Goal: Task Accomplishment & Management: Use online tool/utility

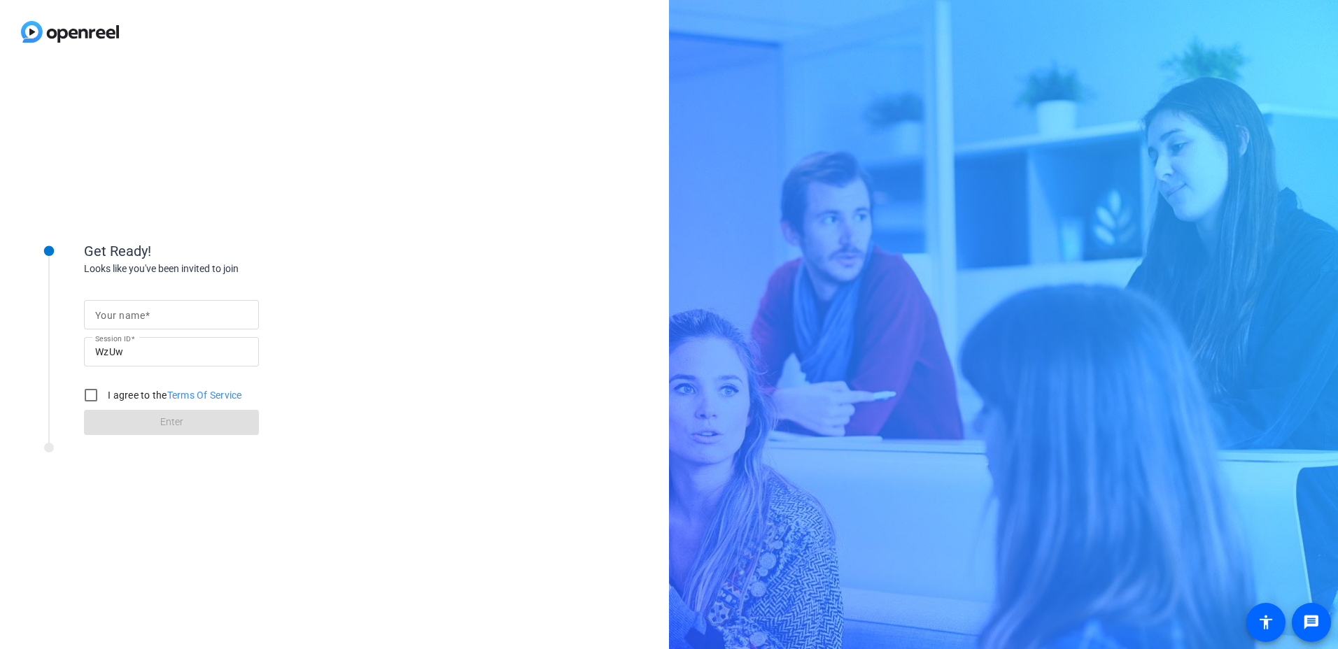
click at [132, 280] on mat-label "Your name" at bounding box center [120, 315] width 50 height 11
click at [132, 280] on input "Your name" at bounding box center [171, 315] width 153 height 17
type input "[PERSON_NAME]"
click at [92, 280] on input "I agree to the Terms Of Service" at bounding box center [91, 395] width 28 height 28
checkbox input "true"
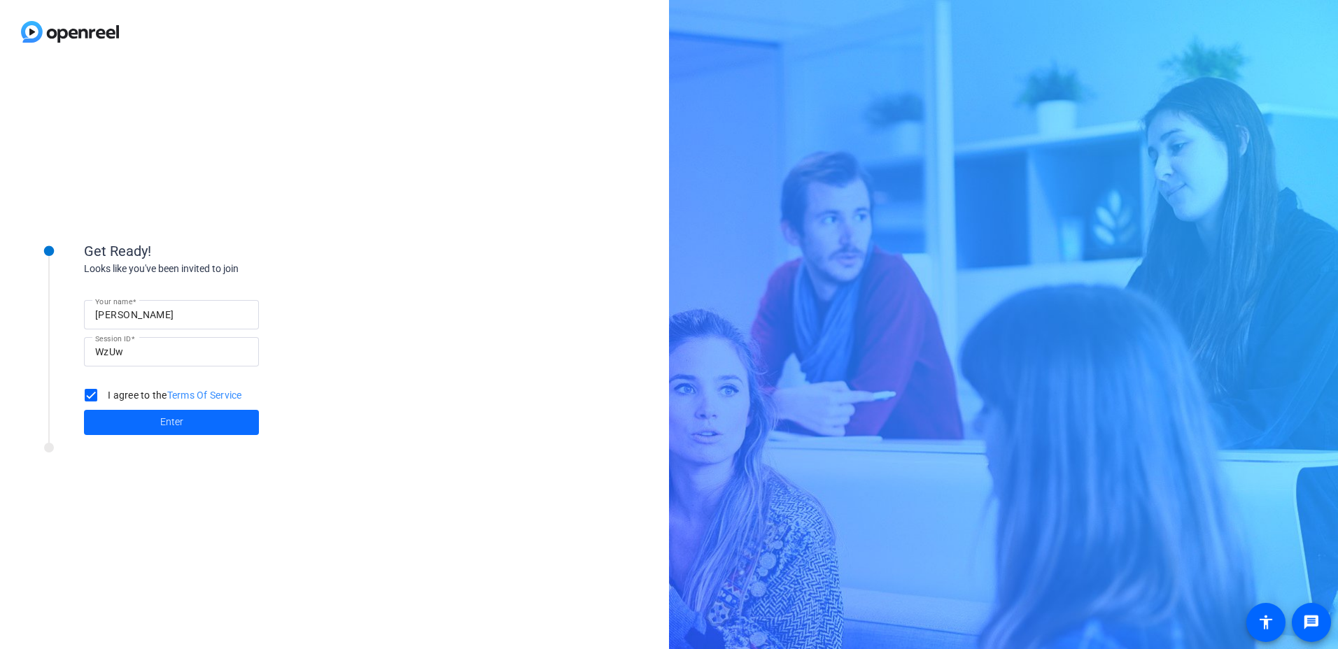
click at [180, 280] on span "Enter" at bounding box center [171, 422] width 23 height 15
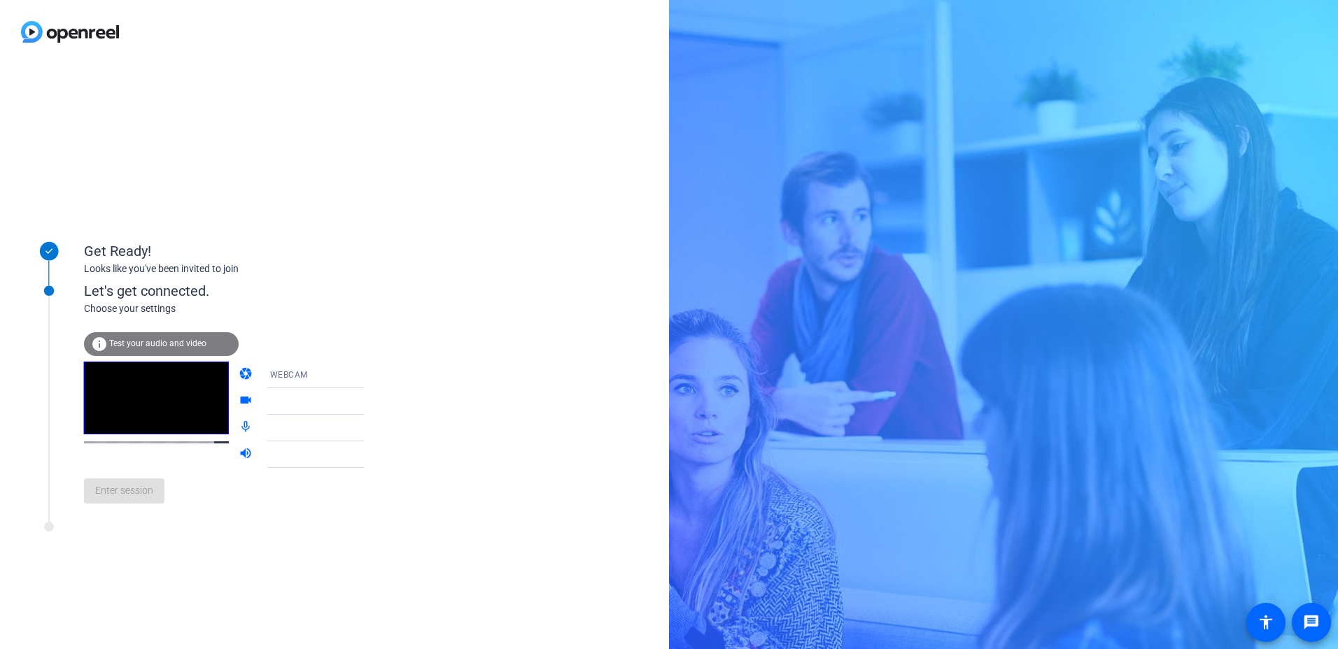
click at [374, 280] on icon at bounding box center [377, 375] width 7 height 3
click at [431, 280] on div at bounding box center [669, 324] width 1338 height 649
click at [370, 280] on icon at bounding box center [378, 401] width 17 height 17
click at [374, 280] on icon at bounding box center [377, 401] width 7 height 3
click at [370, 280] on icon at bounding box center [378, 428] width 17 height 17
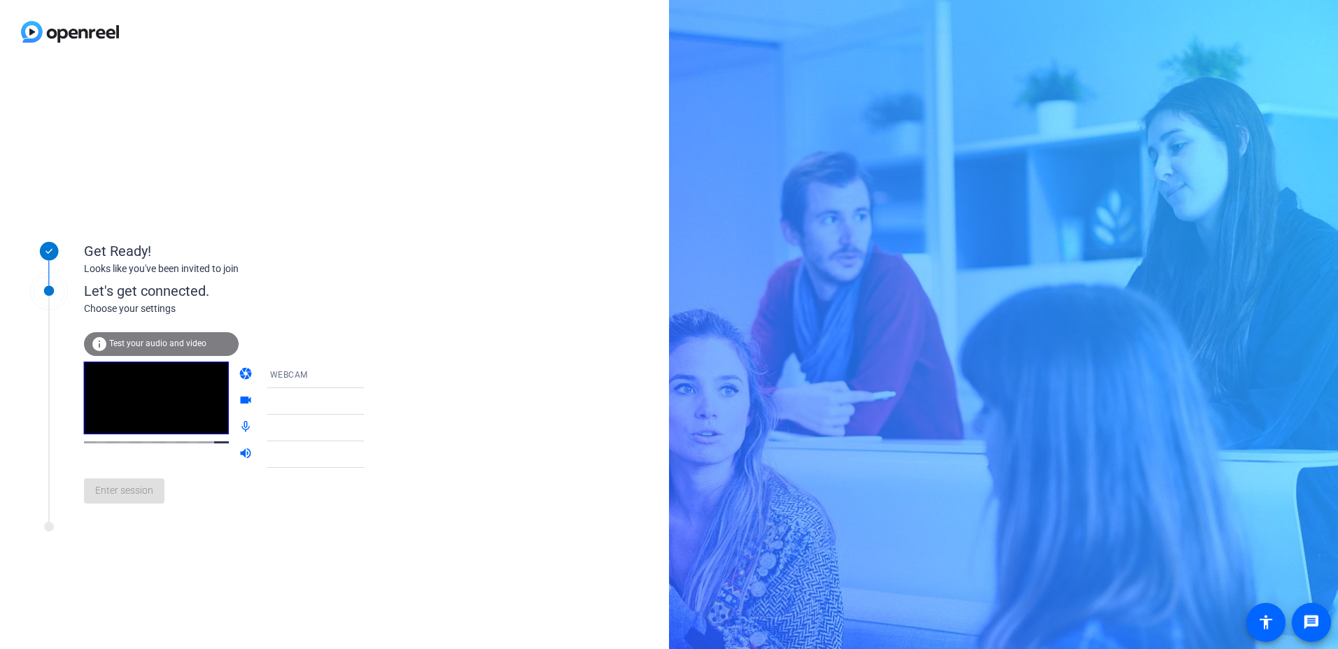
click at [148, 280] on span "Test your audio and video" at bounding box center [157, 344] width 97 height 10
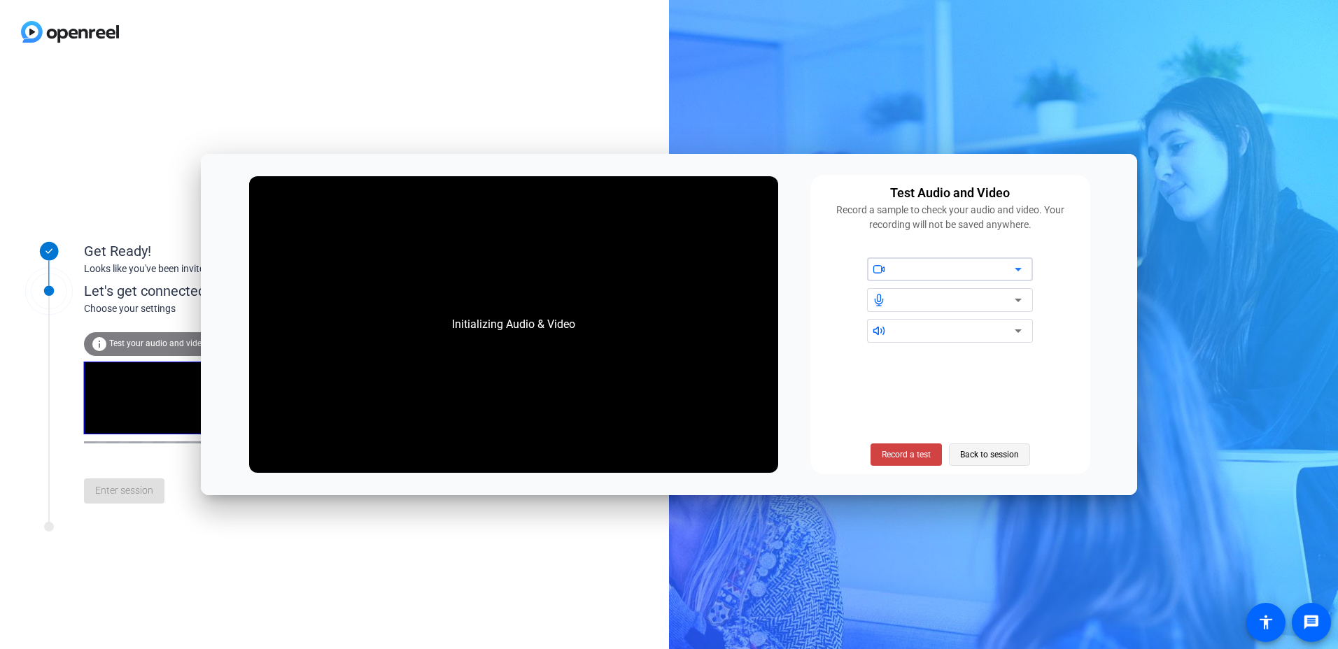
click at [660, 280] on span "Back to session" at bounding box center [989, 455] width 59 height 27
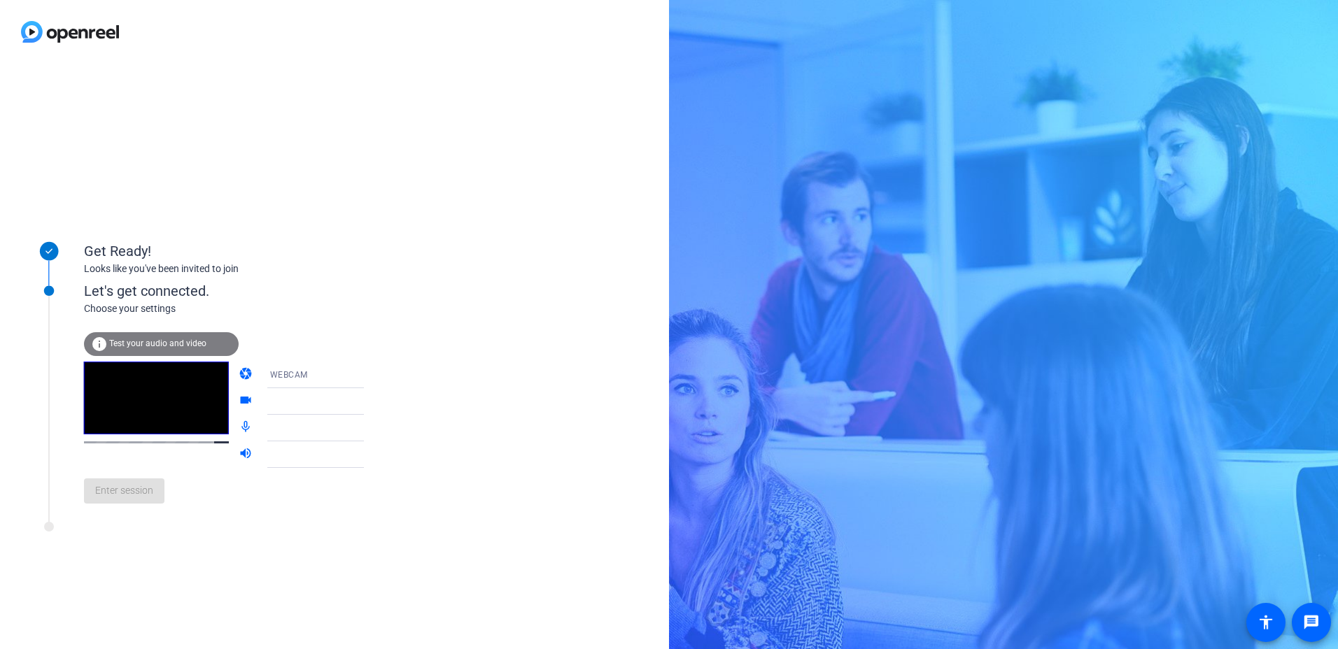
click at [220, 280] on div "Enter session" at bounding box center [238, 491] width 309 height 46
click at [138, 280] on span "Test your audio and video" at bounding box center [157, 344] width 97 height 10
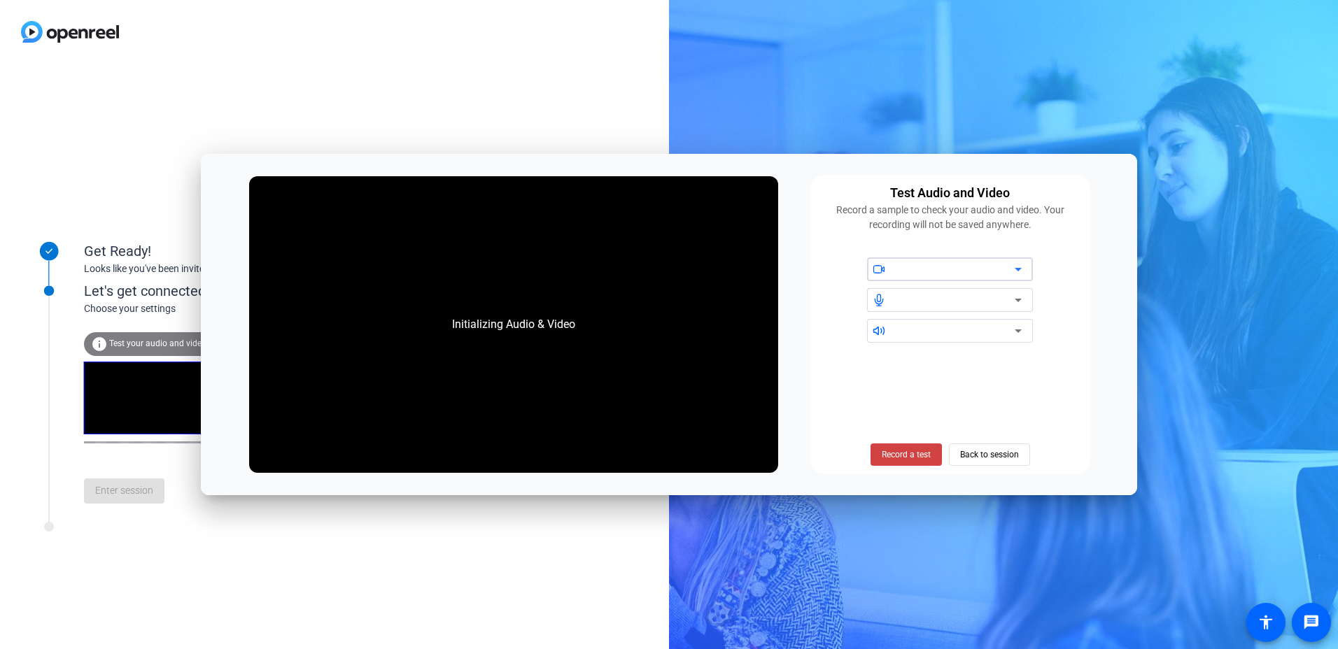
click at [660, 274] on icon at bounding box center [1018, 269] width 17 height 17
click at [660, 269] on icon at bounding box center [1018, 269] width 7 height 3
click at [660, 280] on span "Record a test" at bounding box center [906, 455] width 49 height 13
click at [660, 280] on span "Stop Testing (6s)" at bounding box center [906, 455] width 64 height 13
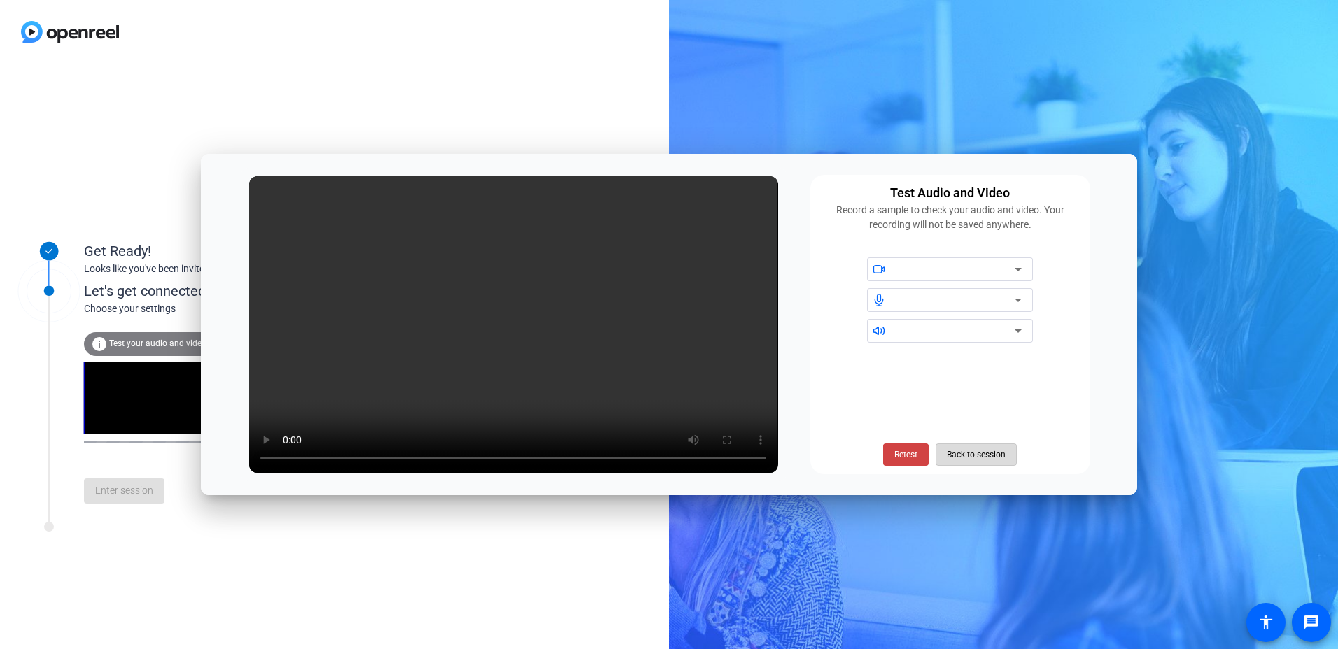
click at [660, 280] on span "Back to session" at bounding box center [976, 455] width 59 height 27
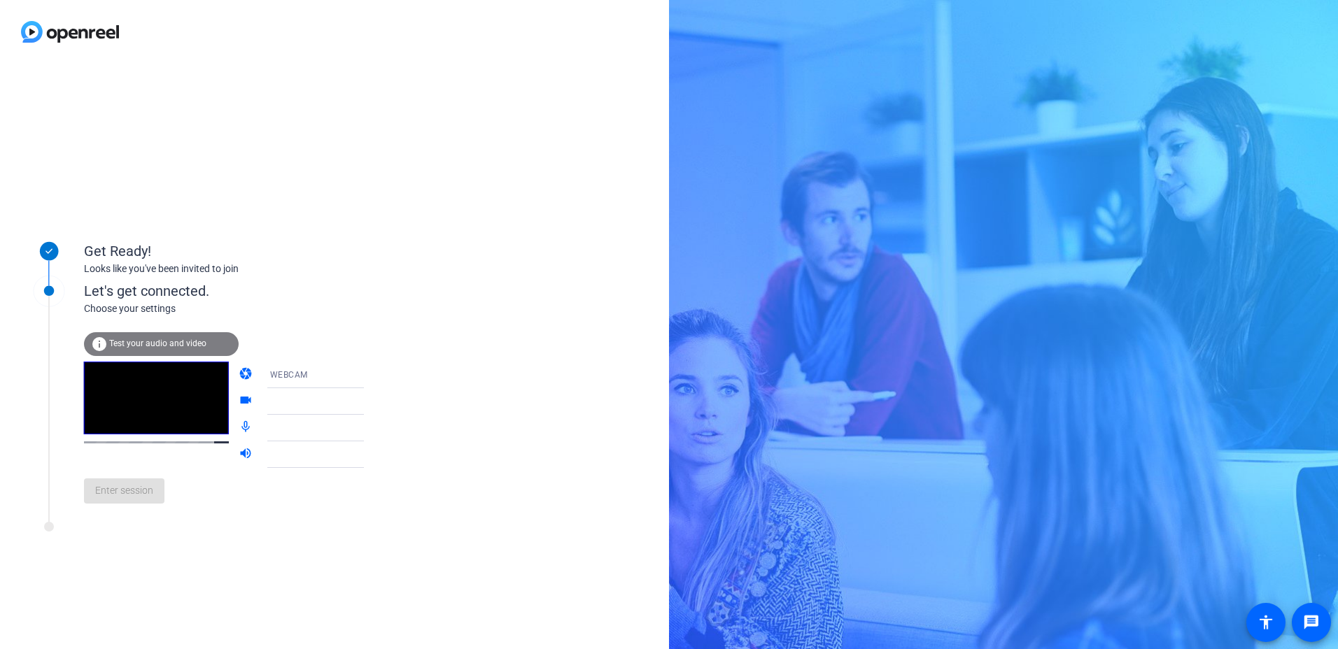
click at [370, 280] on icon at bounding box center [378, 375] width 17 height 17
click at [262, 280] on span "DESKTOP" at bounding box center [269, 430] width 39 height 17
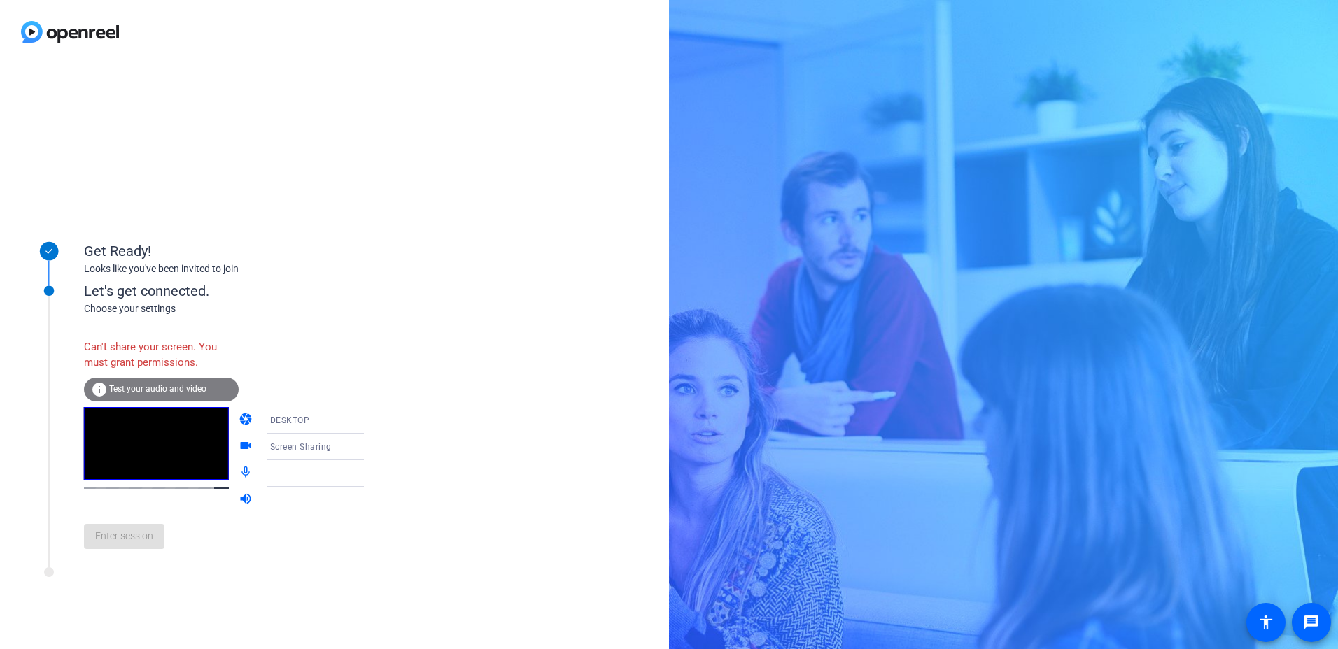
click at [438, 280] on div "Get Ready! Looks like you've been invited to join Let's get connected. Choose y…" at bounding box center [334, 357] width 669 height 586
click at [370, 280] on icon at bounding box center [378, 447] width 17 height 17
click at [293, 280] on span "Screen Sharing" at bounding box center [280, 474] width 60 height 17
click at [230, 280] on div "Enter session" at bounding box center [238, 537] width 309 height 46
click at [374, 280] on icon at bounding box center [377, 473] width 7 height 3
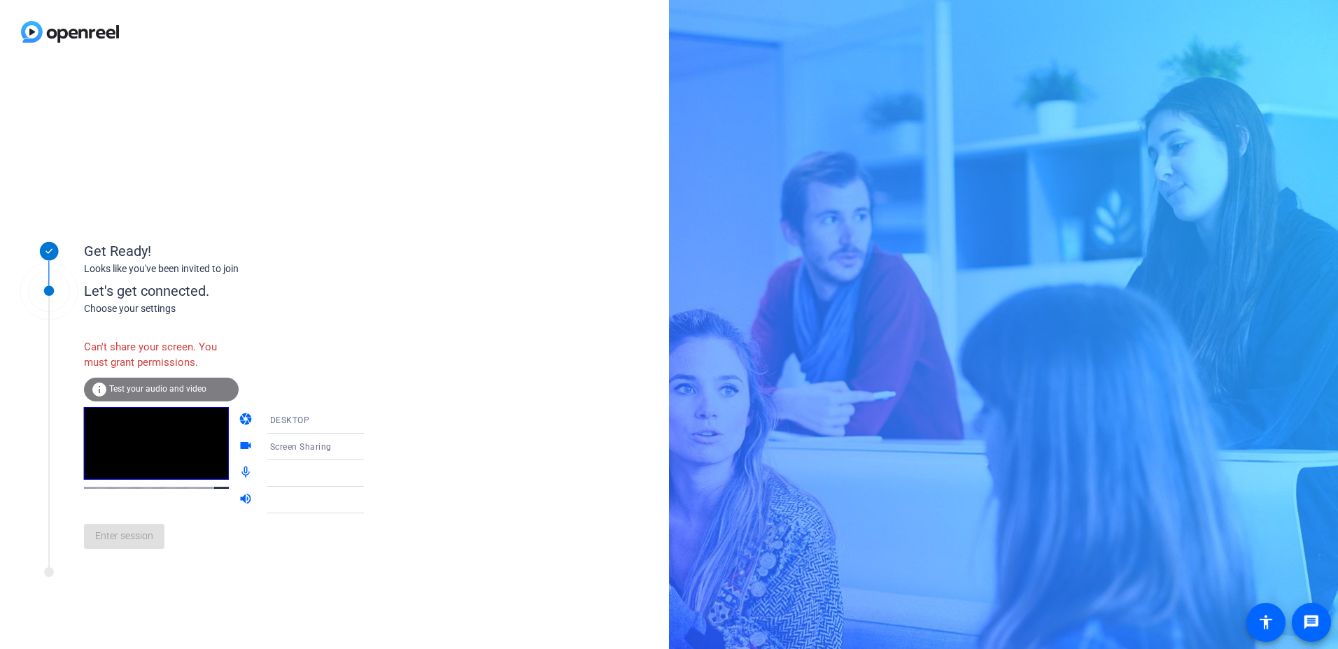
click at [146, 280] on span "Test your audio and video" at bounding box center [157, 389] width 97 height 10
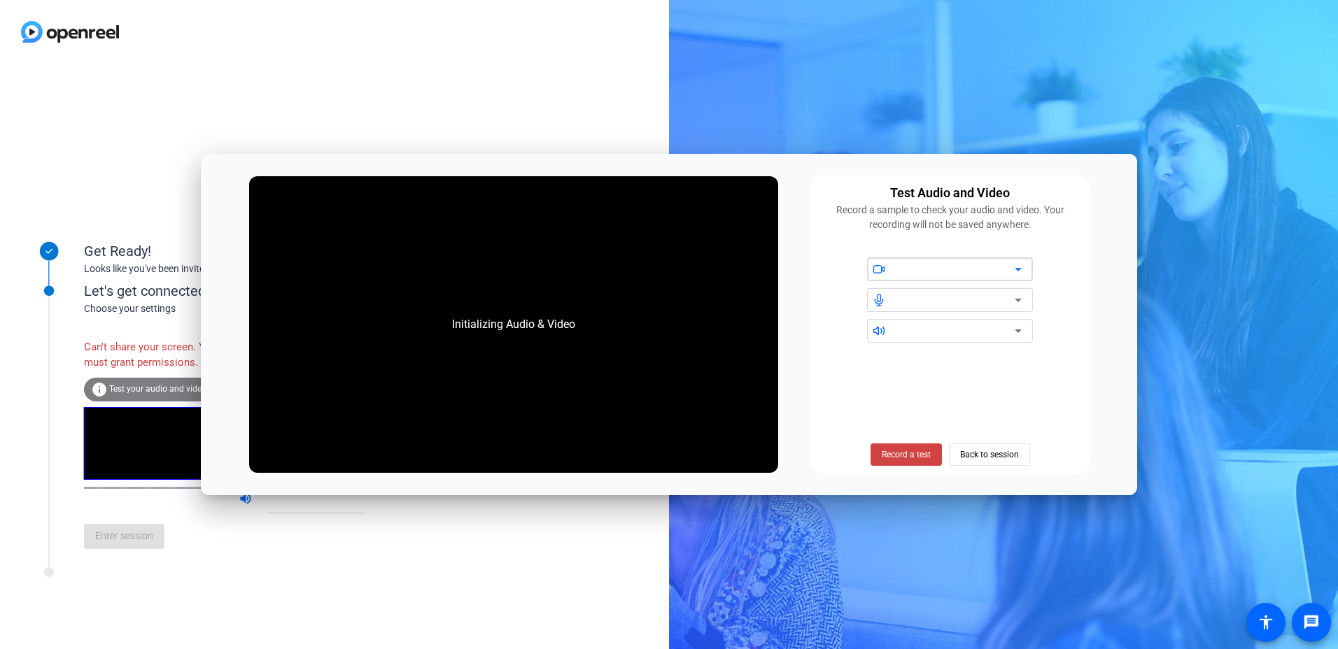
click at [660, 269] on icon at bounding box center [1018, 269] width 7 height 3
click at [660, 280] on div "Record a test Back to session" at bounding box center [950, 410] width 263 height 113
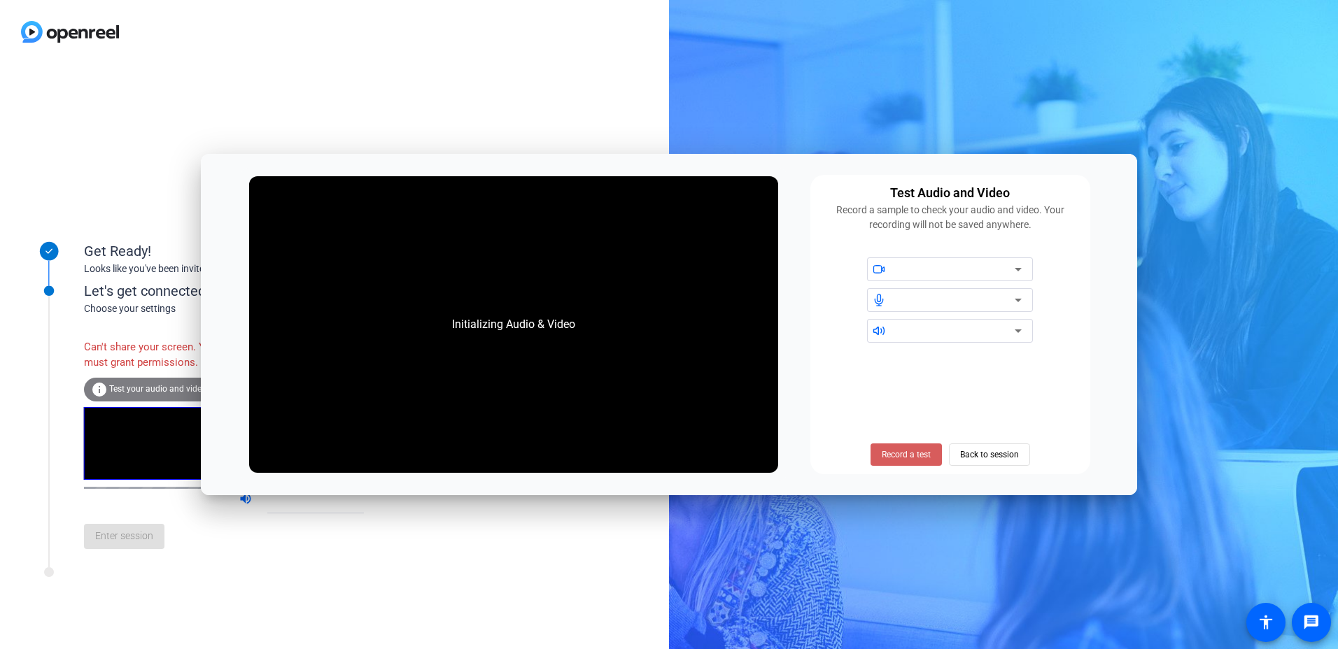
click at [660, 280] on span "Record a test" at bounding box center [906, 455] width 49 height 13
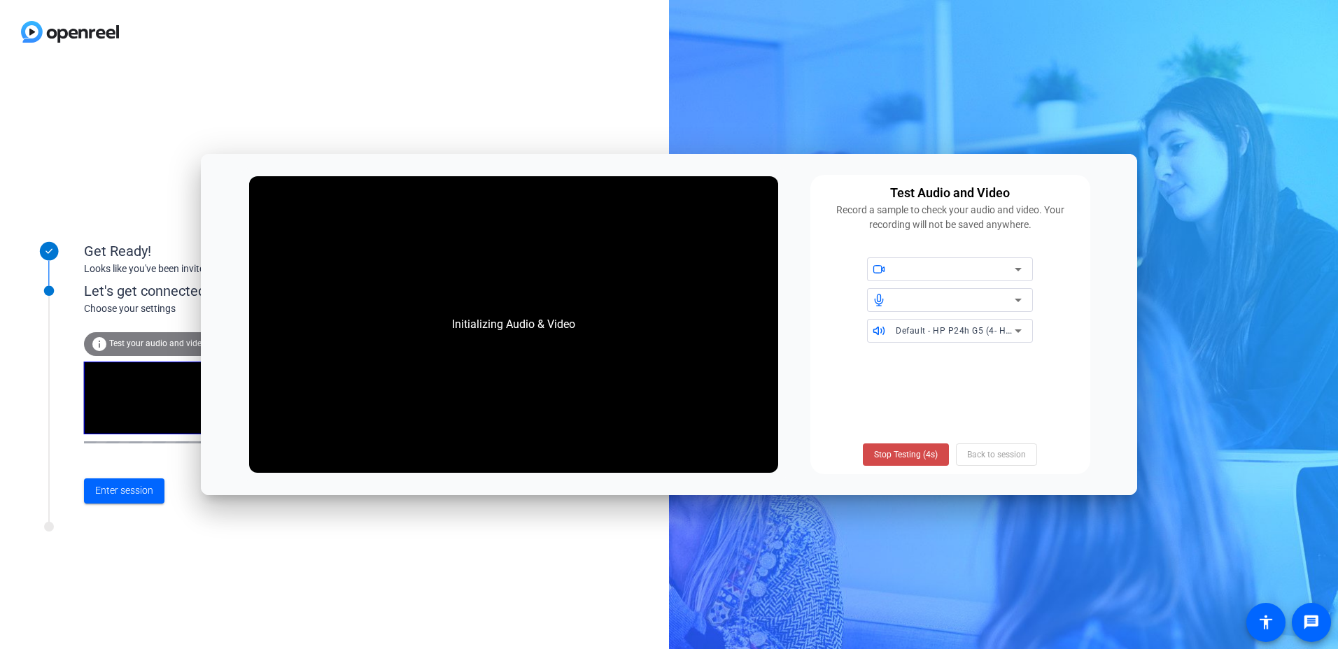
click at [660, 280] on span "Stop Testing (4s)" at bounding box center [906, 455] width 64 height 13
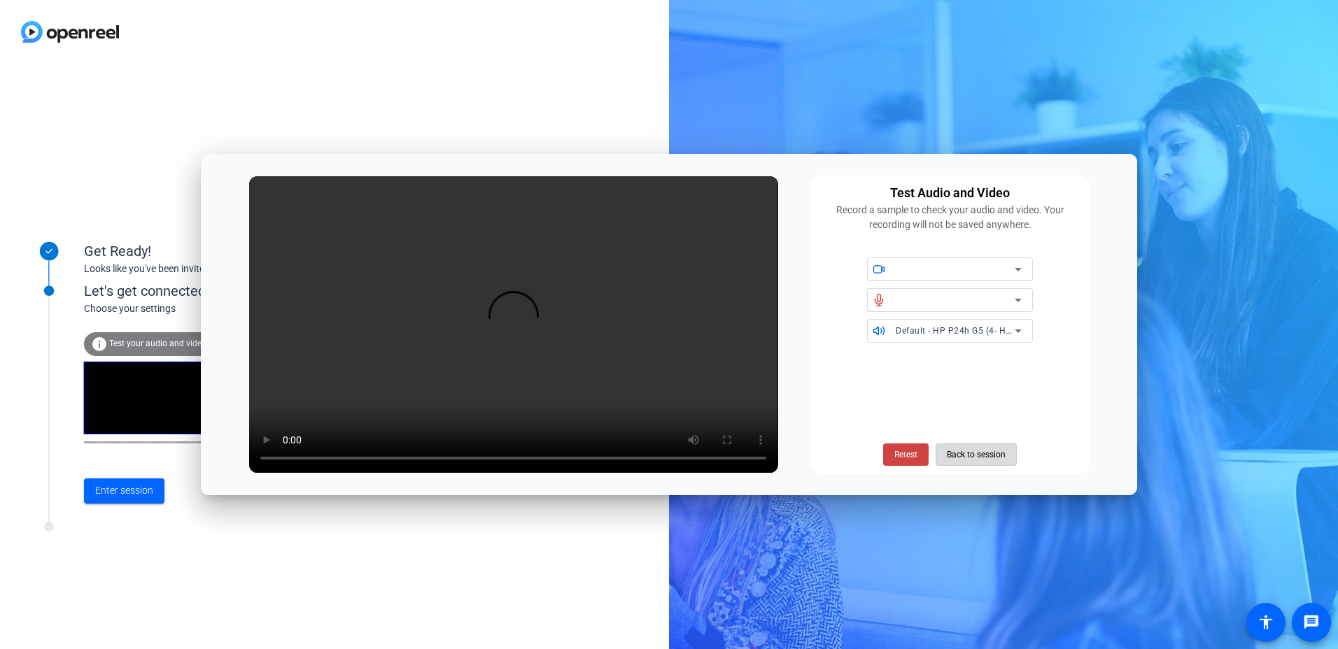
click at [660, 280] on span "Back to session" at bounding box center [976, 455] width 59 height 27
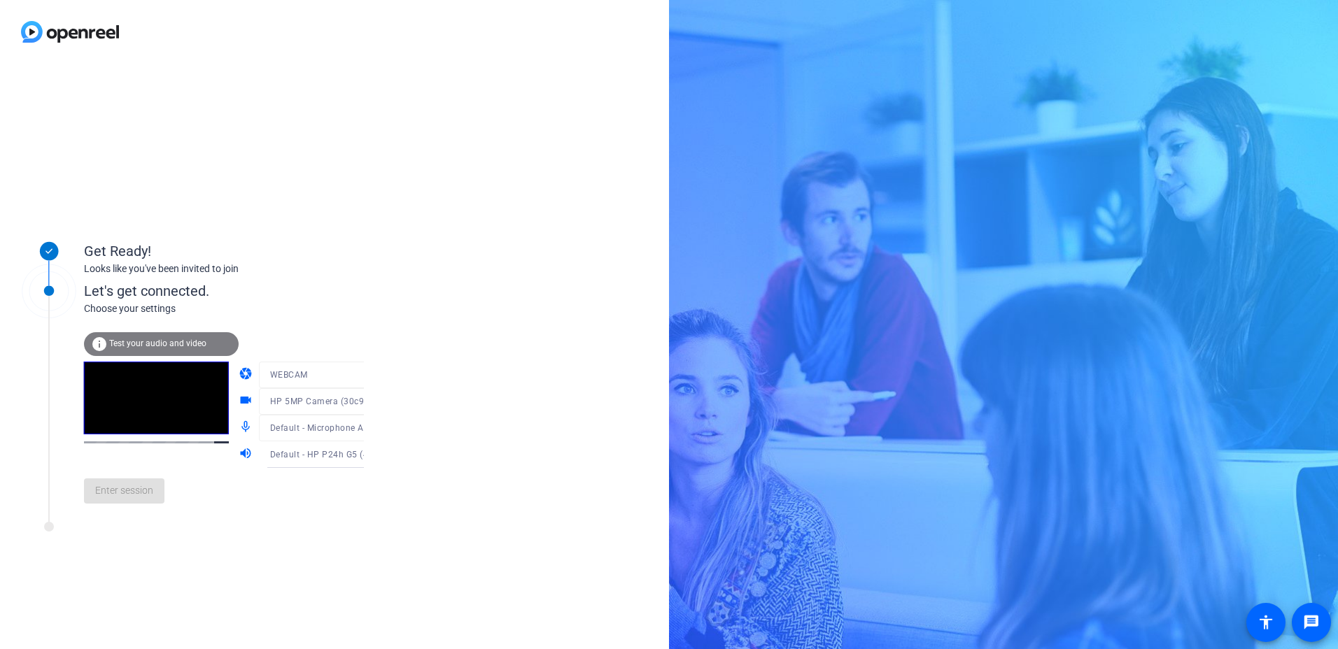
click at [139, 280] on span "Test your audio and video" at bounding box center [157, 344] width 97 height 10
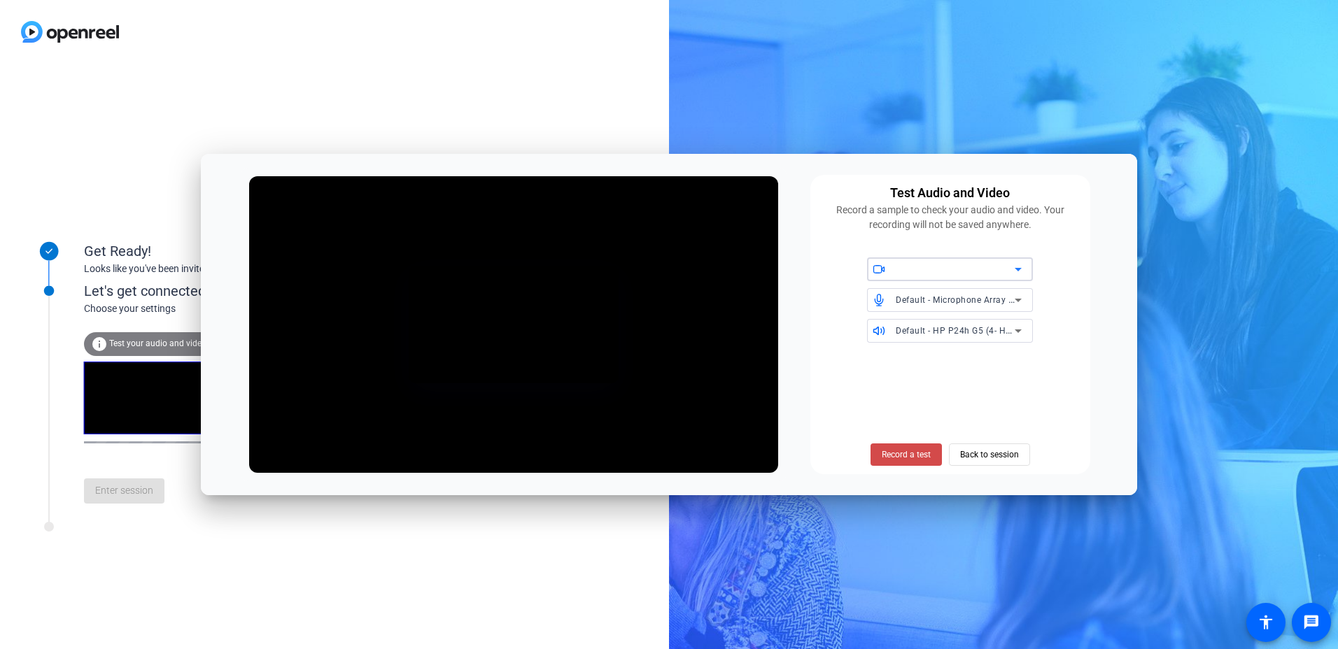
click at [660, 280] on span "Record a test" at bounding box center [906, 455] width 49 height 13
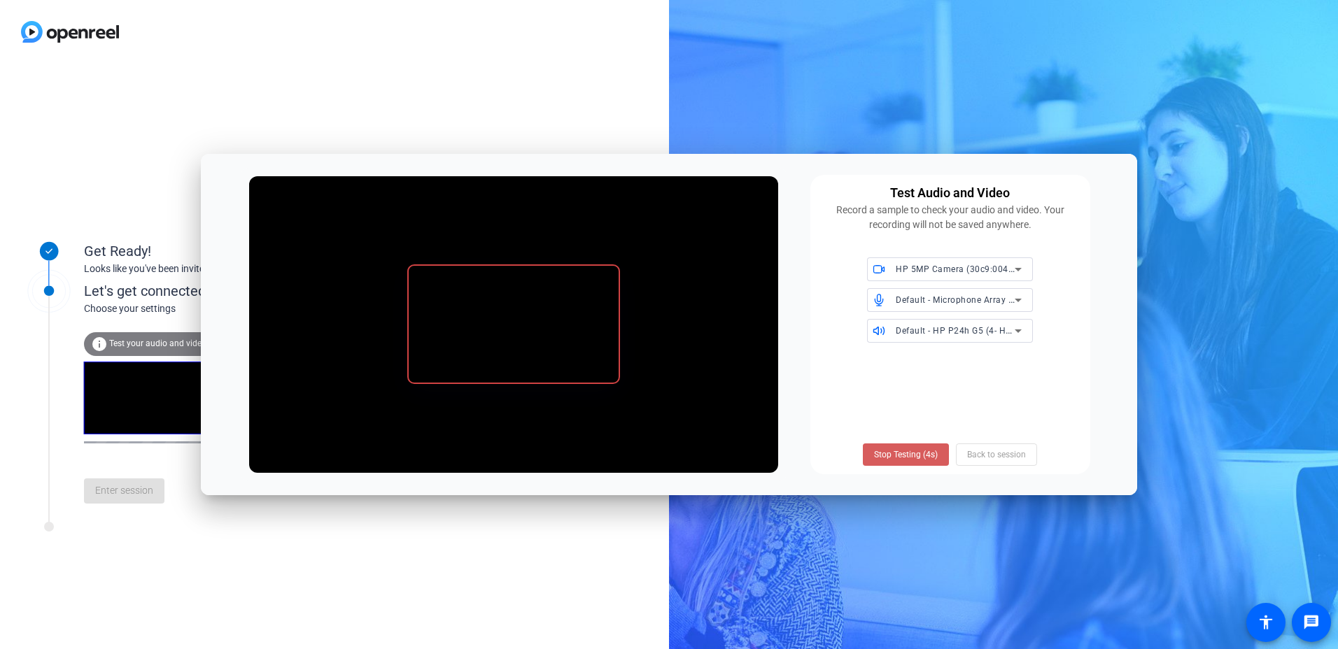
click at [660, 280] on span "Stop Testing (4s)" at bounding box center [906, 455] width 64 height 13
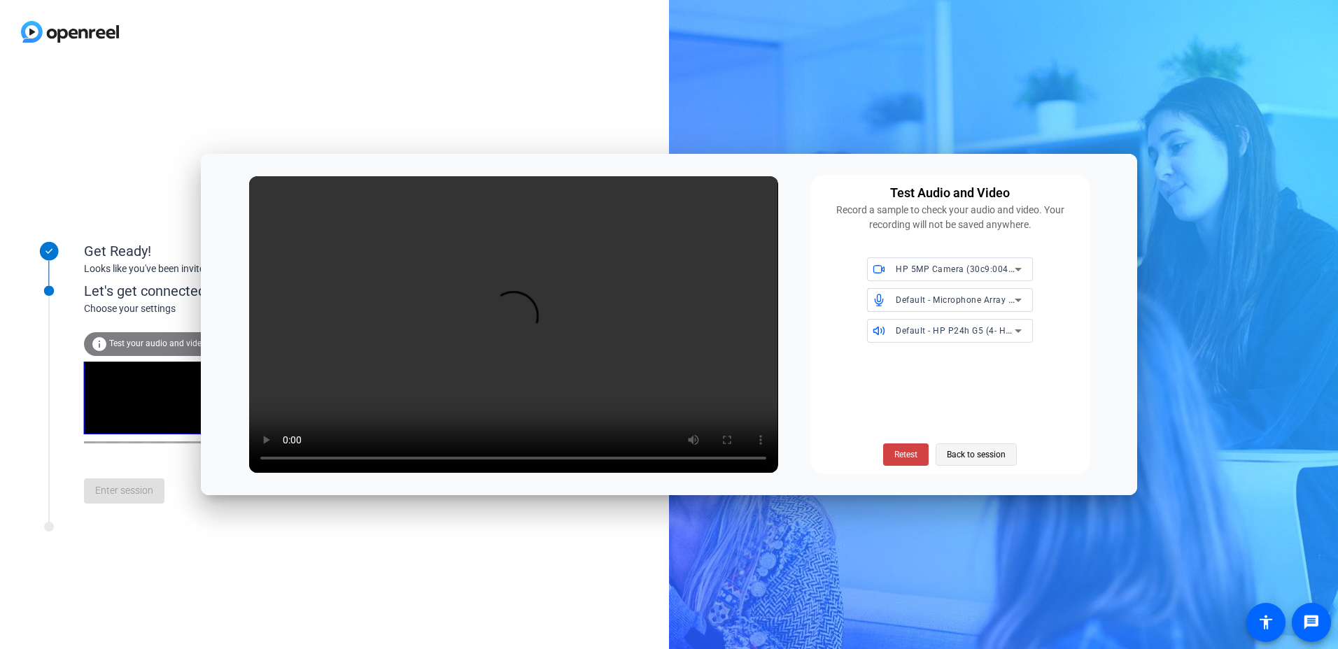
click at [660, 280] on span "Back to session" at bounding box center [976, 455] width 59 height 27
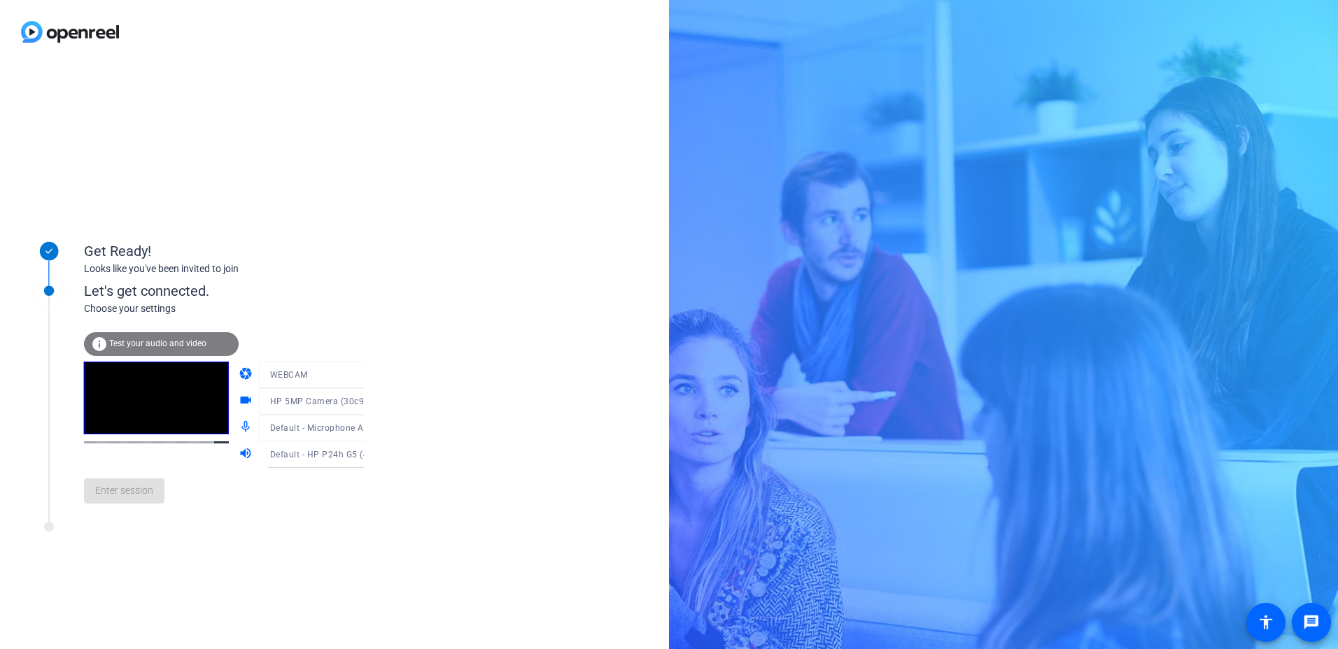
click at [350, 280] on mat-form-field "WEBCAM" at bounding box center [326, 375] width 134 height 27
click at [354, 280] on div at bounding box center [326, 395] width 134 height 15
click at [359, 280] on mat-form-field "Default - Microphone Array (Intel® Smart Sound Technology for Digital Microphon…" at bounding box center [326, 428] width 134 height 27
click at [370, 280] on icon at bounding box center [378, 455] width 17 height 17
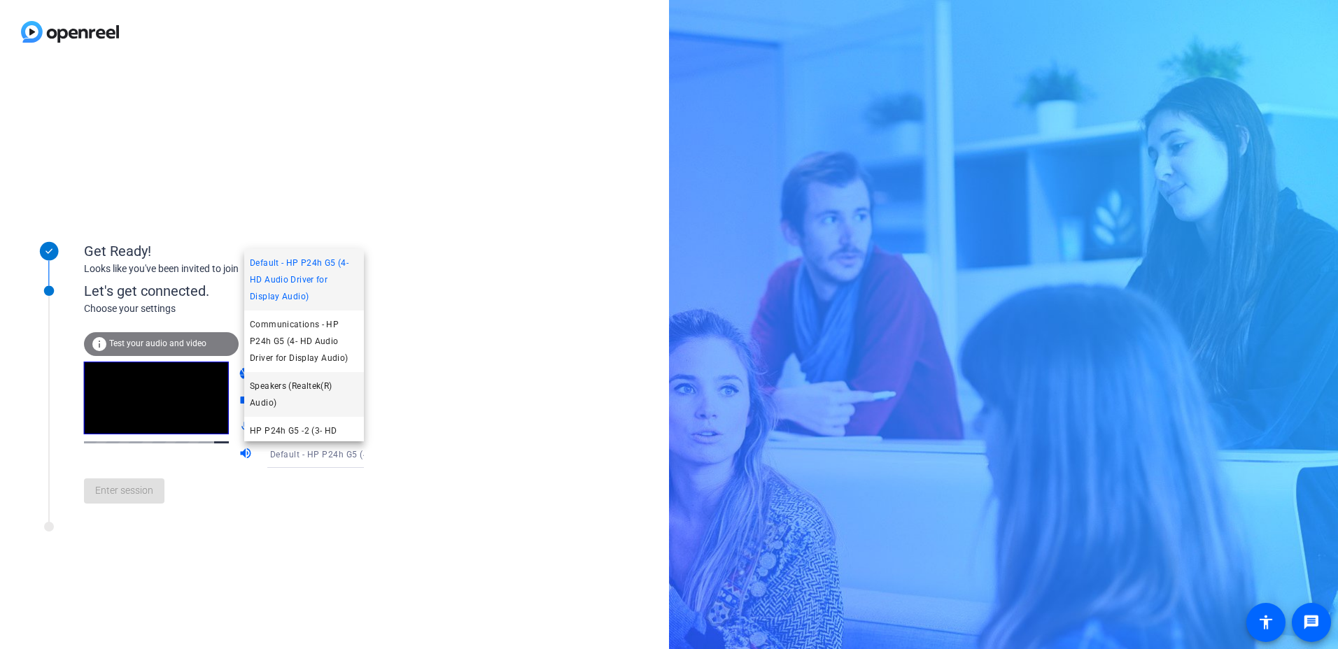
click at [311, 280] on span "Speakers (Realtek(R) Audio)" at bounding box center [304, 395] width 108 height 34
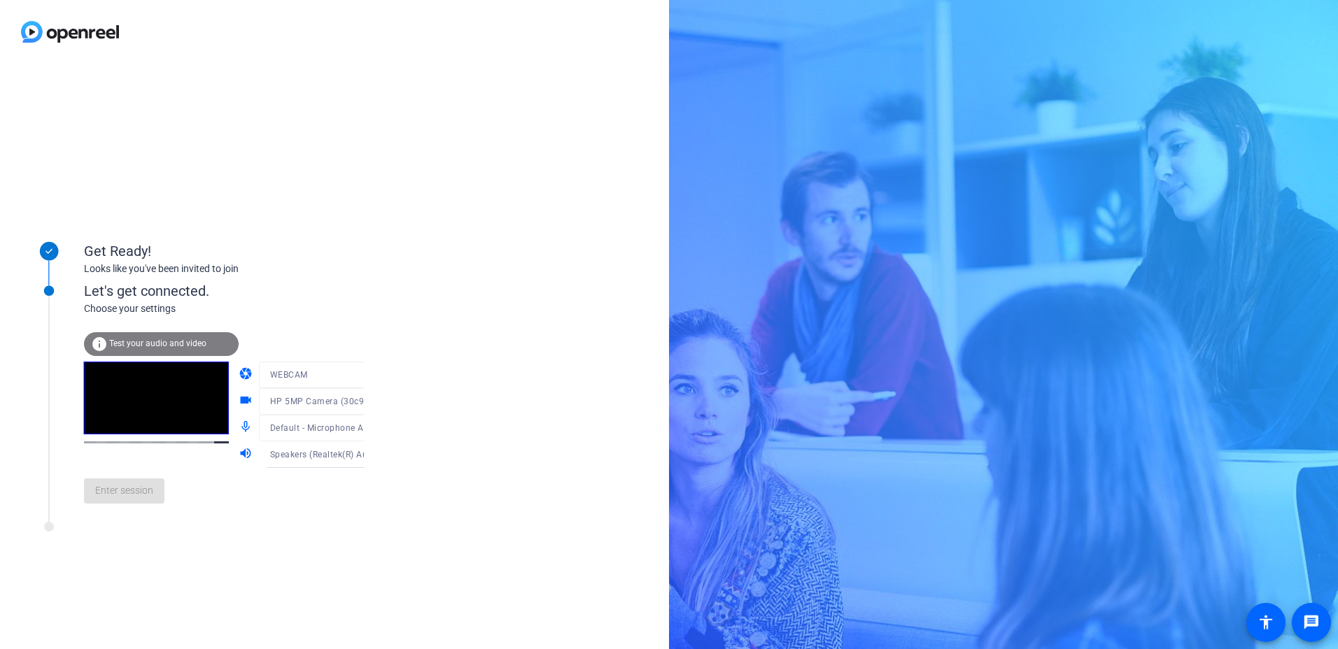
click at [160, 280] on span "Test your audio and video" at bounding box center [157, 344] width 97 height 10
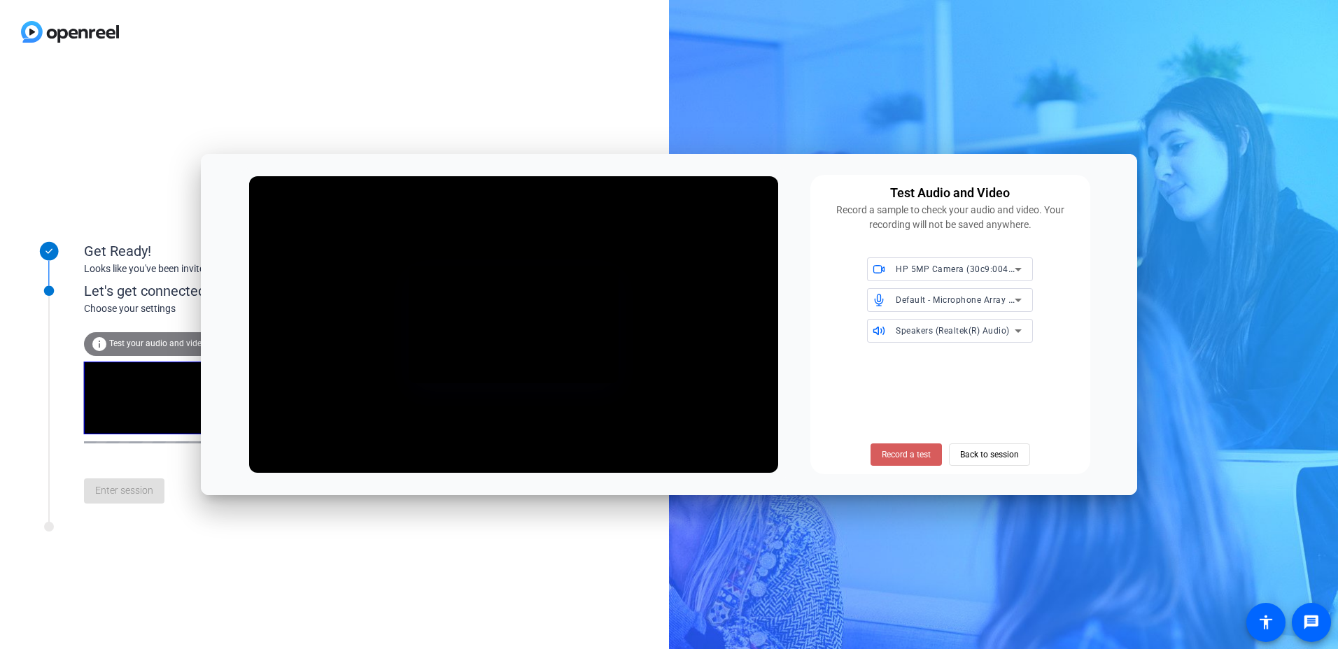
click at [660, 280] on span "Record a test" at bounding box center [906, 455] width 49 height 13
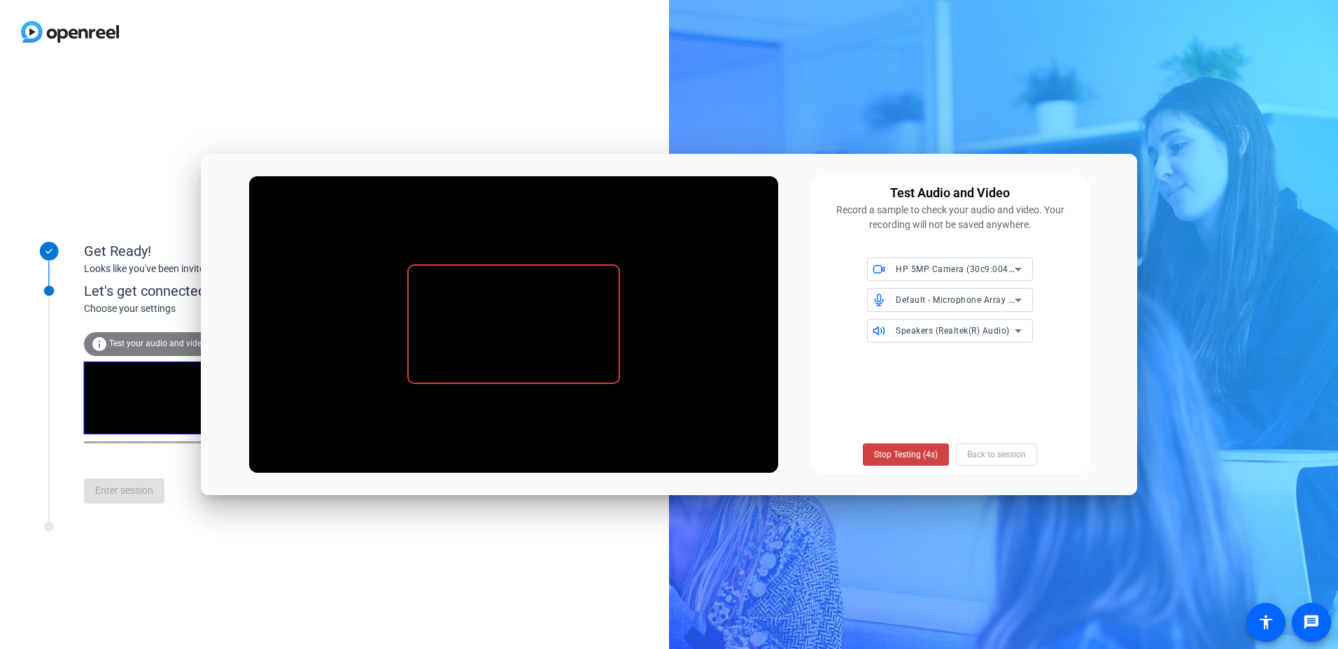
click at [660, 280] on span "Stop Testing (4s)" at bounding box center [906, 455] width 64 height 13
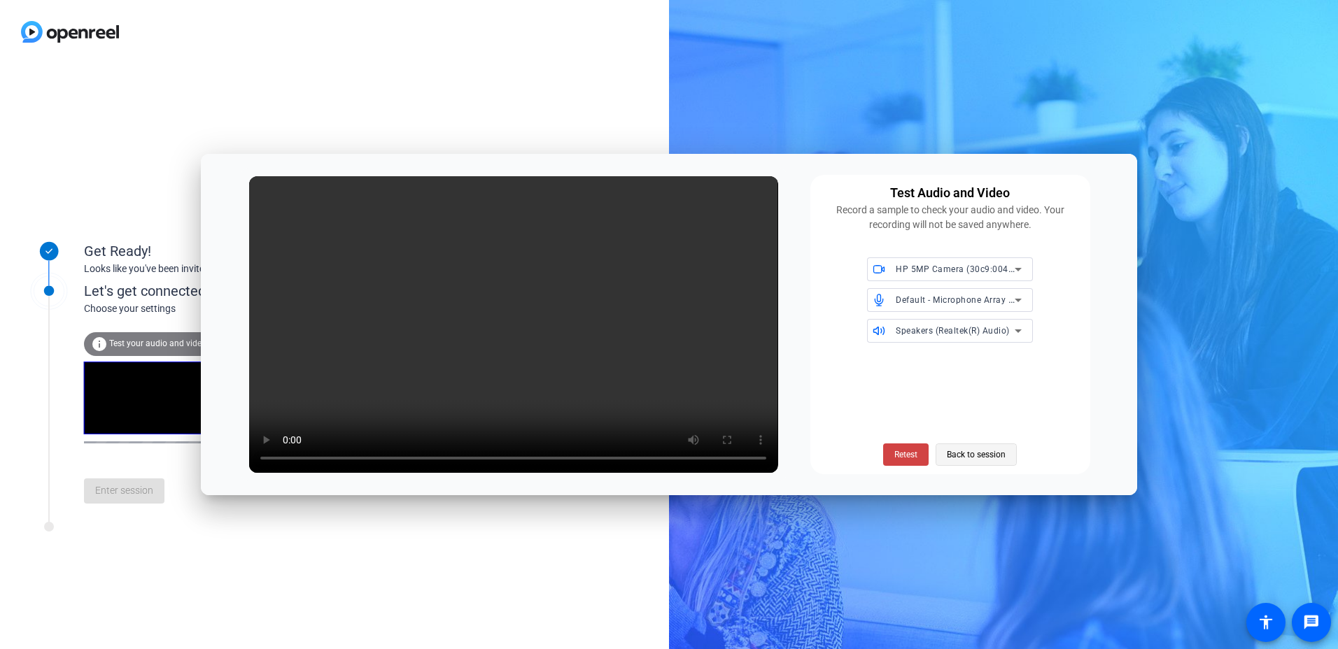
click at [660, 280] on span "Back to session" at bounding box center [976, 455] width 59 height 27
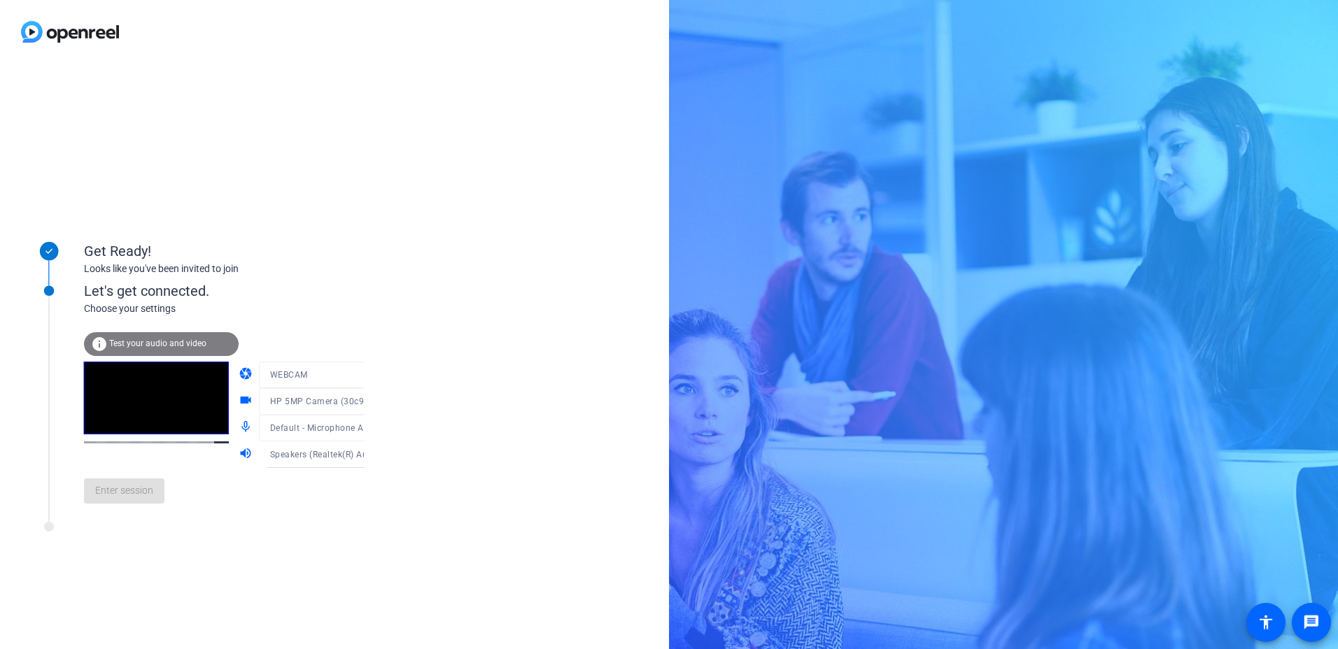
click at [135, 280] on span "Test your audio and video" at bounding box center [157, 344] width 97 height 10
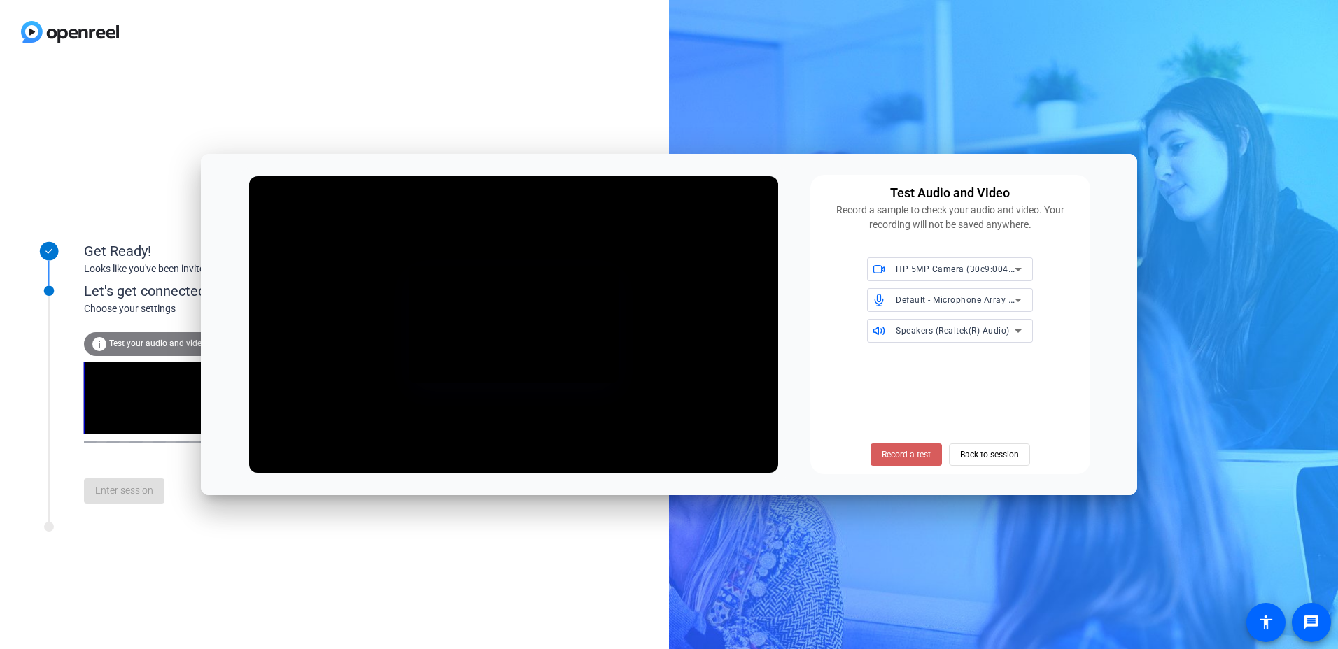
click at [660, 280] on span "Record a test" at bounding box center [906, 455] width 49 height 13
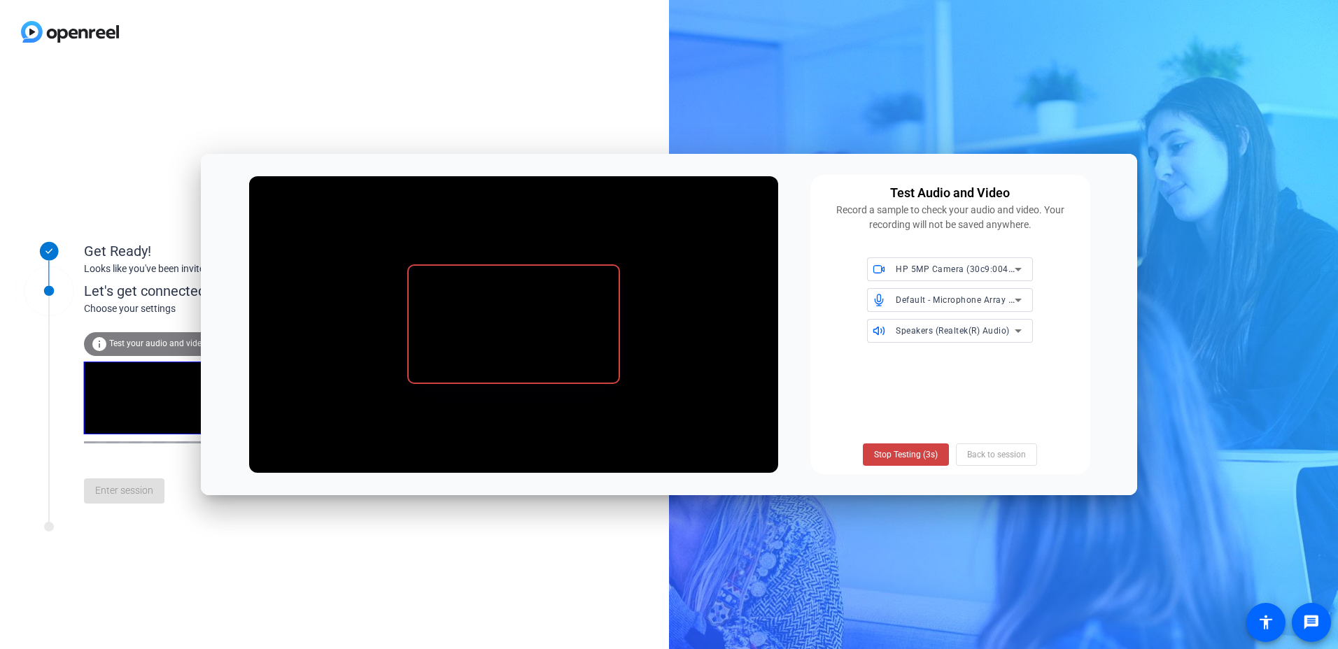
click at [660, 280] on span "Stop Testing (3s)" at bounding box center [906, 455] width 64 height 13
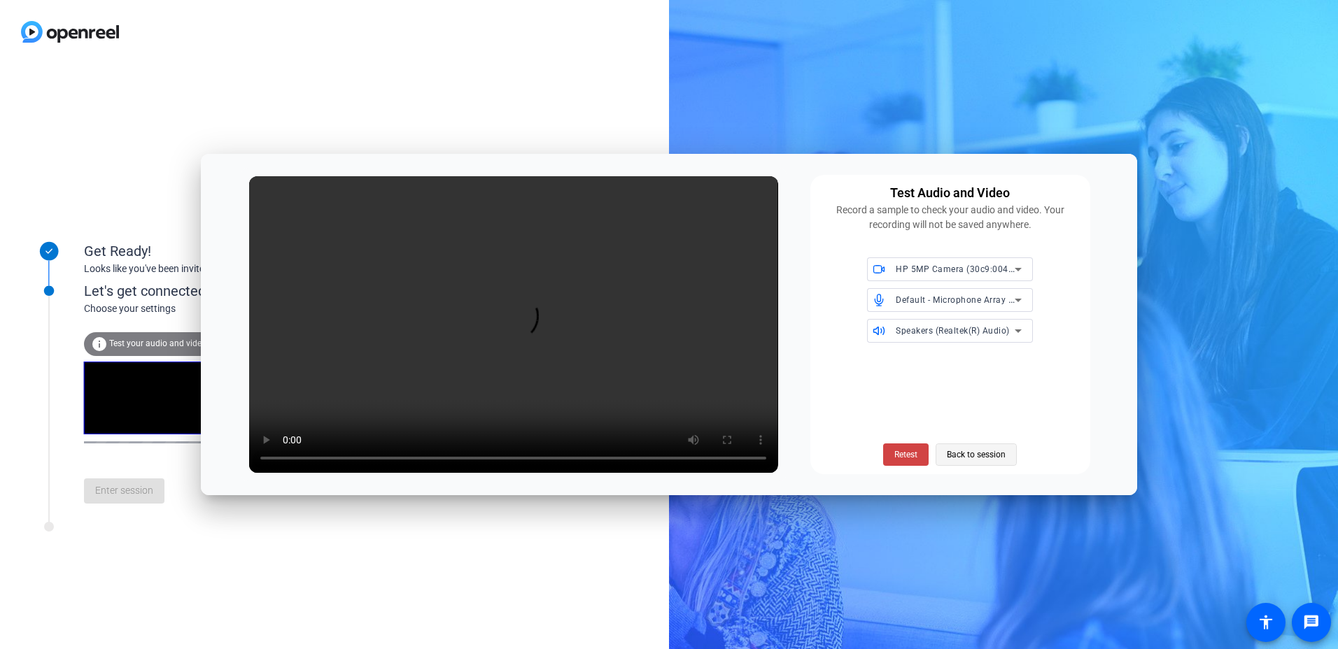
click at [660, 280] on span "Back to session" at bounding box center [976, 455] width 59 height 27
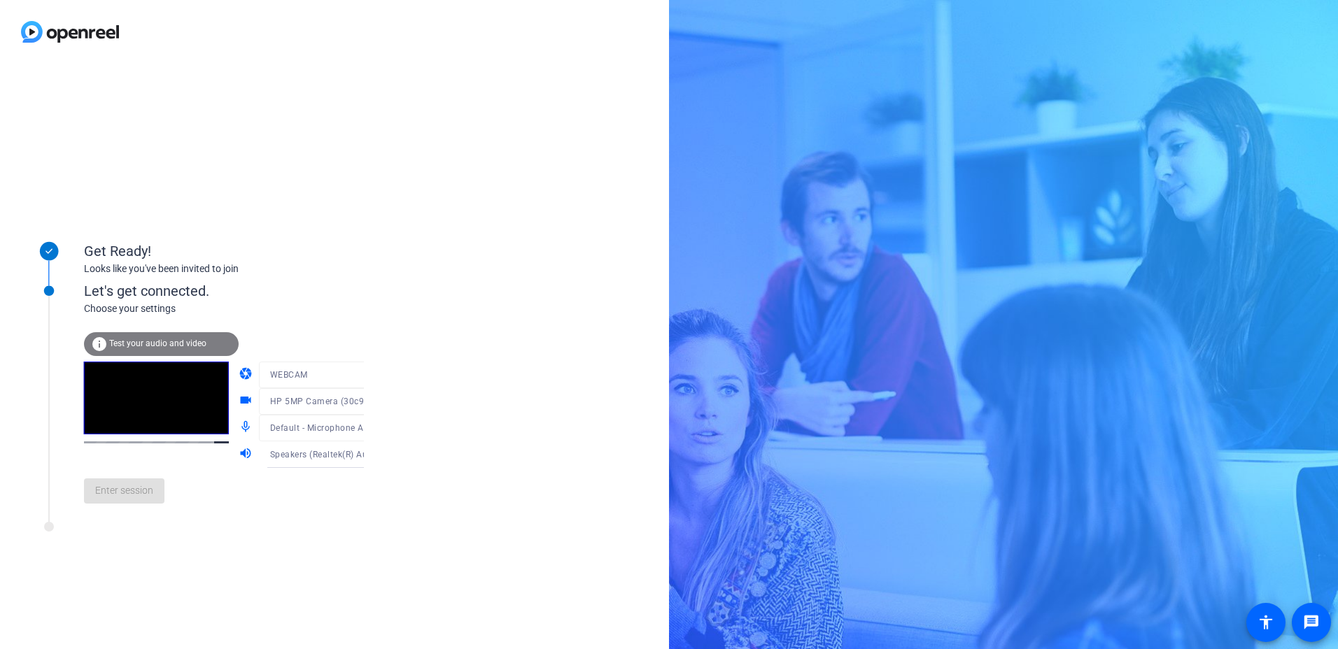
click at [357, 280] on mat-form-field "WEBCAM" at bounding box center [326, 375] width 134 height 27
click at [345, 280] on mat-form-field "WEBCAM" at bounding box center [326, 375] width 134 height 27
click at [352, 280] on mat-form-field "WEBCAM" at bounding box center [326, 375] width 134 height 27
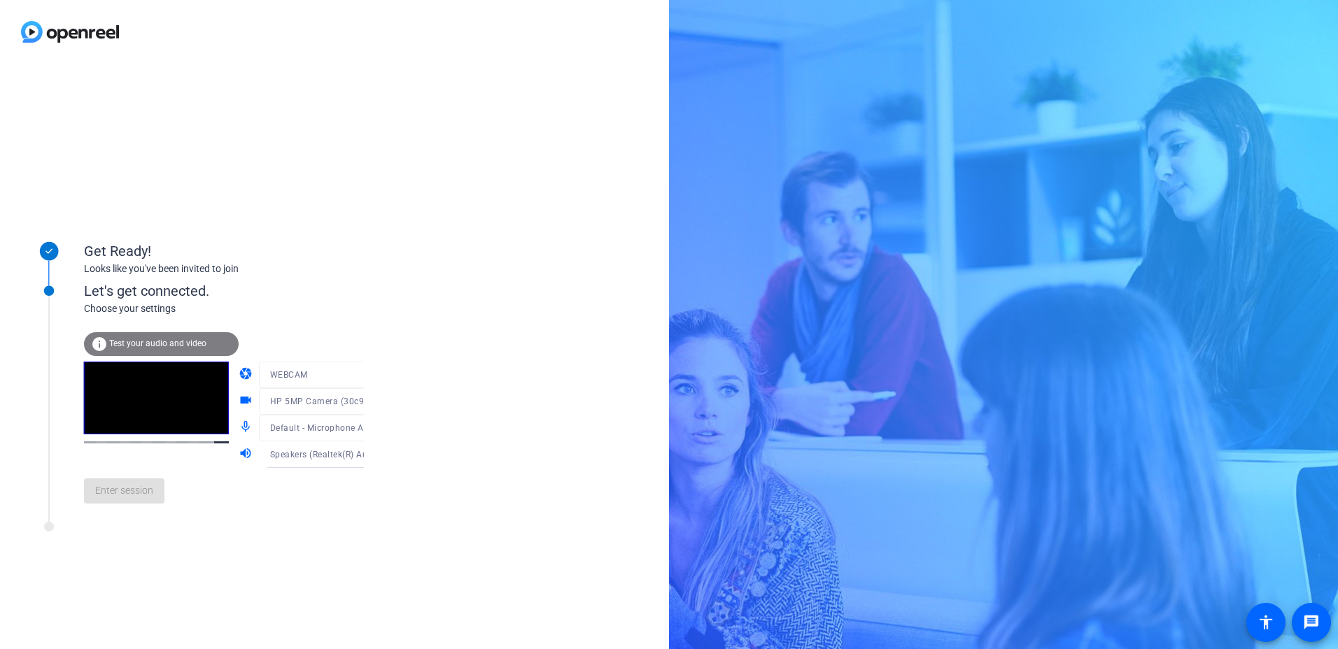
click at [352, 280] on mat-form-field "WEBCAM" at bounding box center [326, 375] width 134 height 27
click at [347, 280] on mat-form-field "WEBCAM" at bounding box center [326, 375] width 134 height 27
click at [349, 280] on mat-form-field "WEBCAM" at bounding box center [326, 375] width 134 height 27
click at [162, 280] on span "Test your audio and video" at bounding box center [157, 344] width 97 height 10
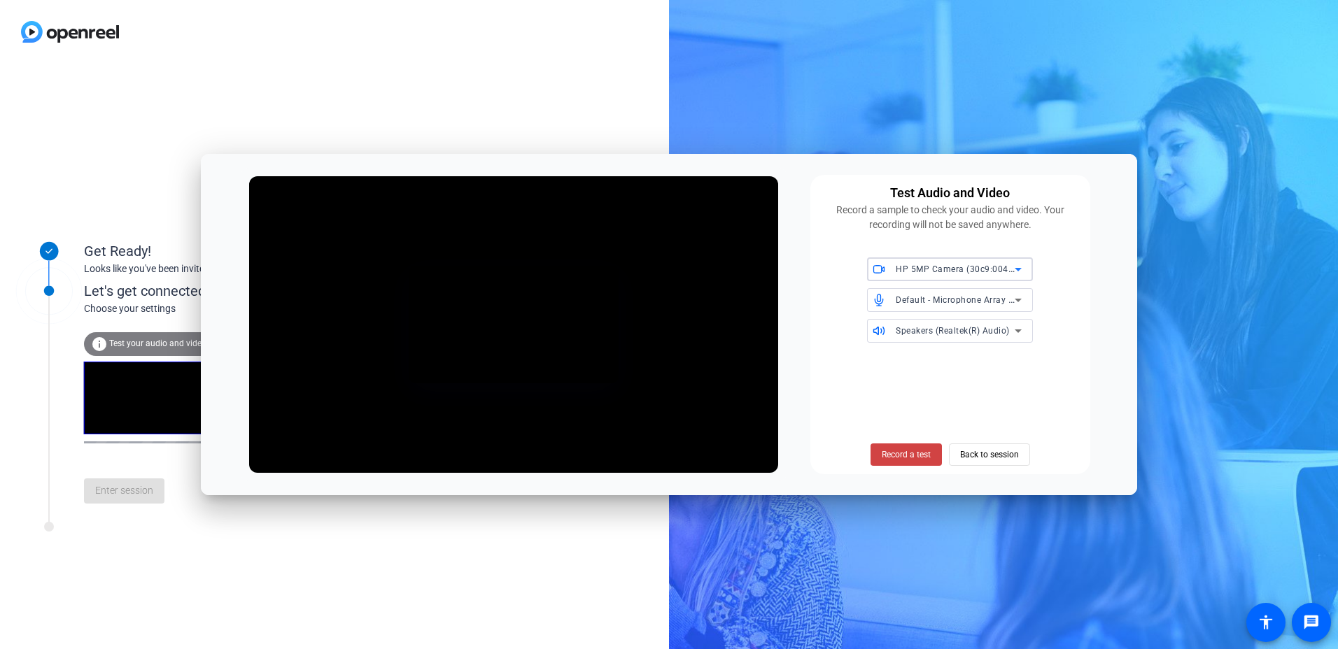
click at [660, 269] on icon at bounding box center [1018, 269] width 7 height 3
click at [660, 280] on span "HP 5MP Camera (30c9:0040)" at bounding box center [937, 298] width 118 height 17
click at [660, 280] on icon at bounding box center [1018, 300] width 17 height 17
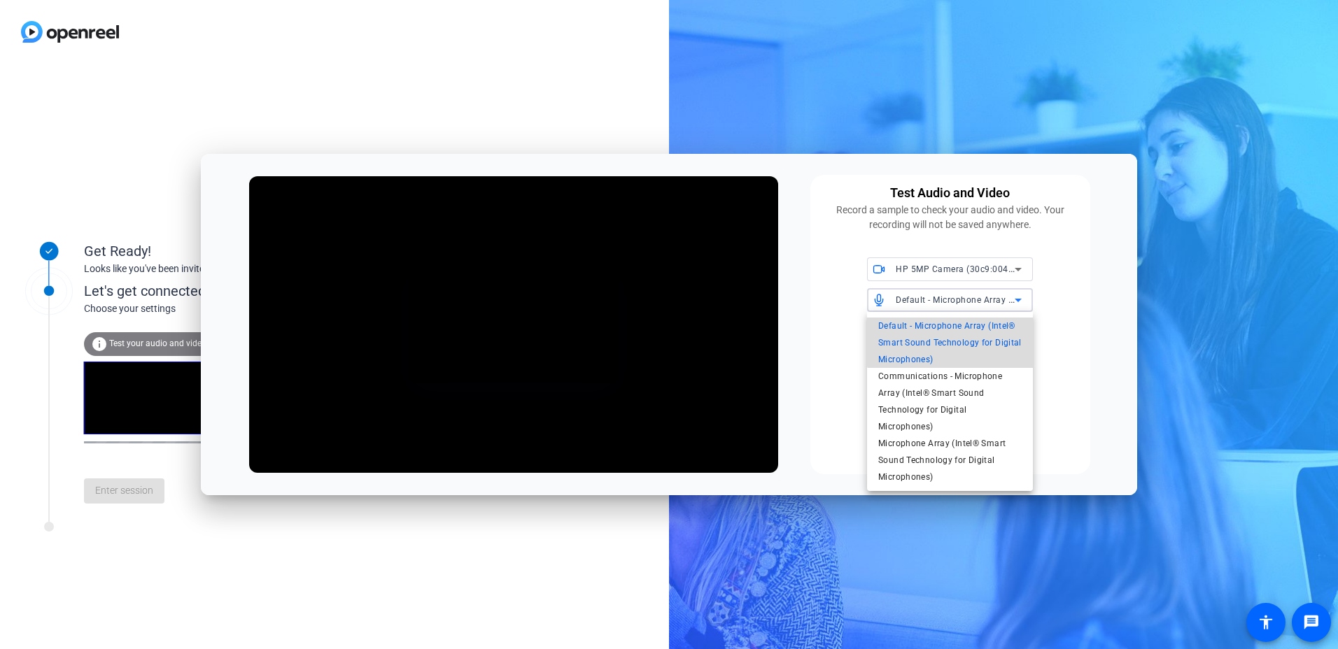
click at [660, 280] on span "Default - Microphone Array (Intel® Smart Sound Technology for Digital Microphon…" at bounding box center [949, 343] width 143 height 50
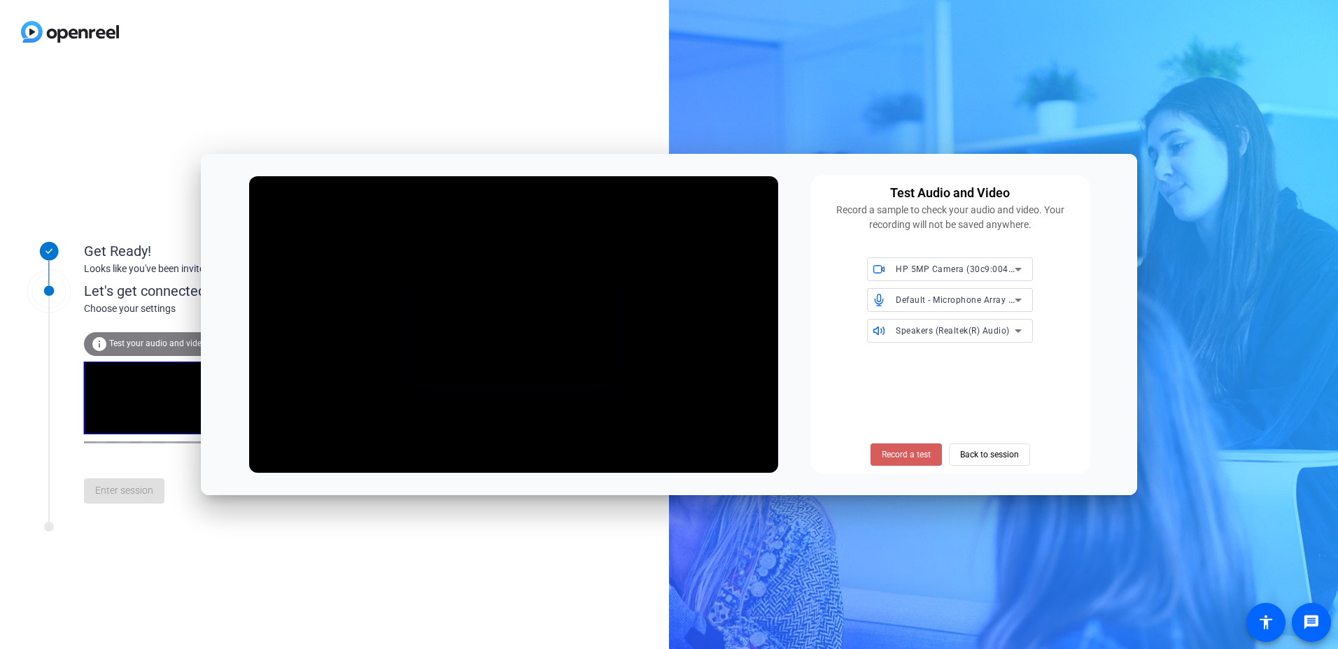
click at [660, 280] on span "Record a test" at bounding box center [906, 455] width 49 height 13
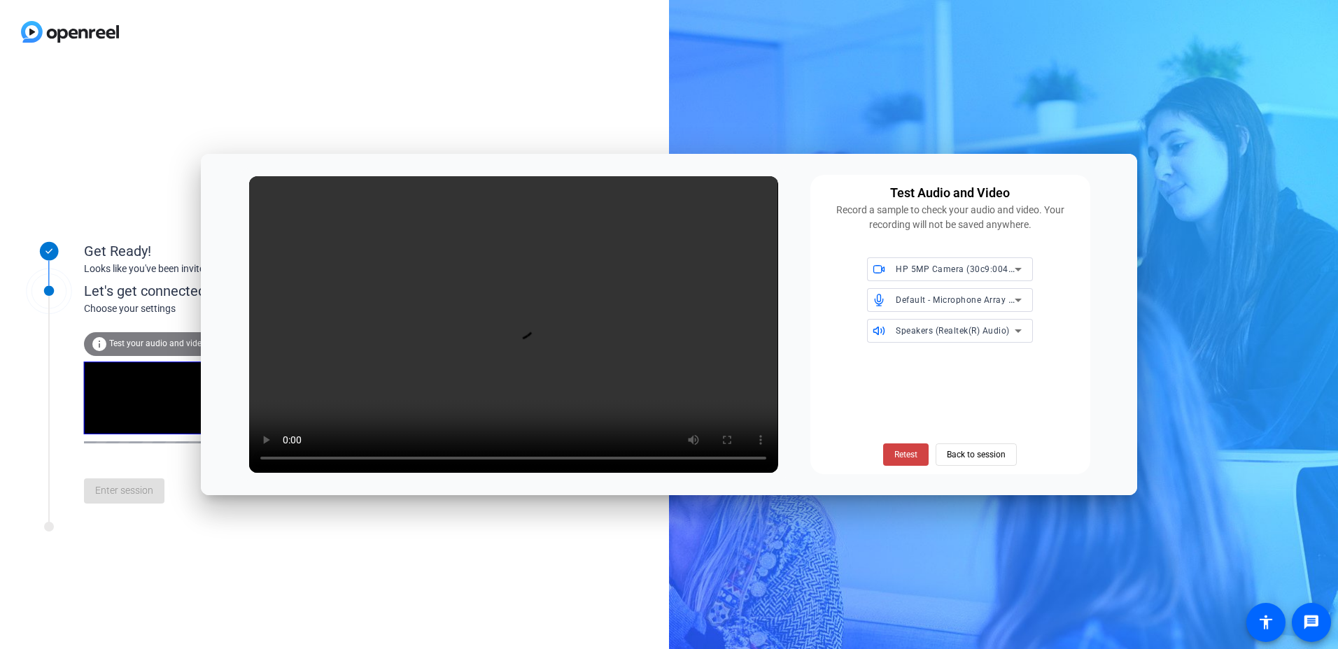
click at [660, 280] on span "Retest" at bounding box center [905, 455] width 23 height 13
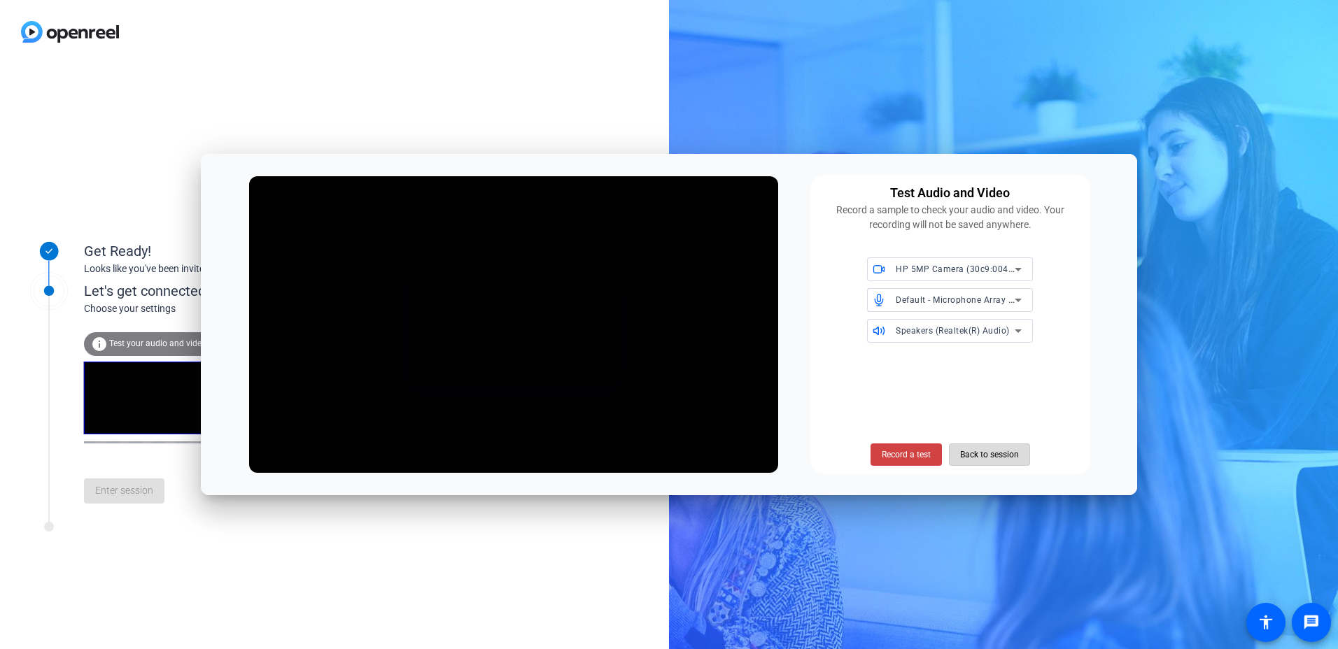
click at [660, 280] on span "Back to session" at bounding box center [989, 455] width 59 height 27
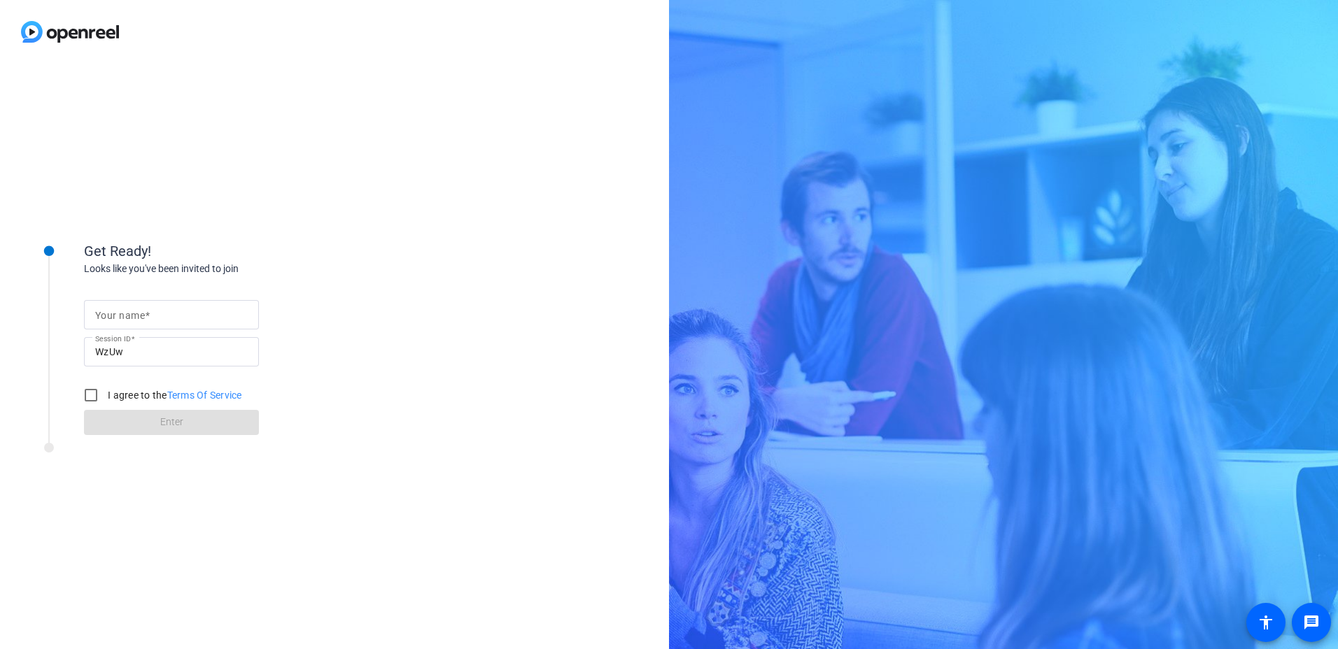
click at [170, 316] on input "Your name" at bounding box center [171, 315] width 153 height 17
type input "[PERSON_NAME]"
click at [90, 395] on input "I agree to the Terms Of Service" at bounding box center [91, 395] width 28 height 28
checkbox input "true"
click at [169, 426] on span "Enter" at bounding box center [171, 422] width 23 height 15
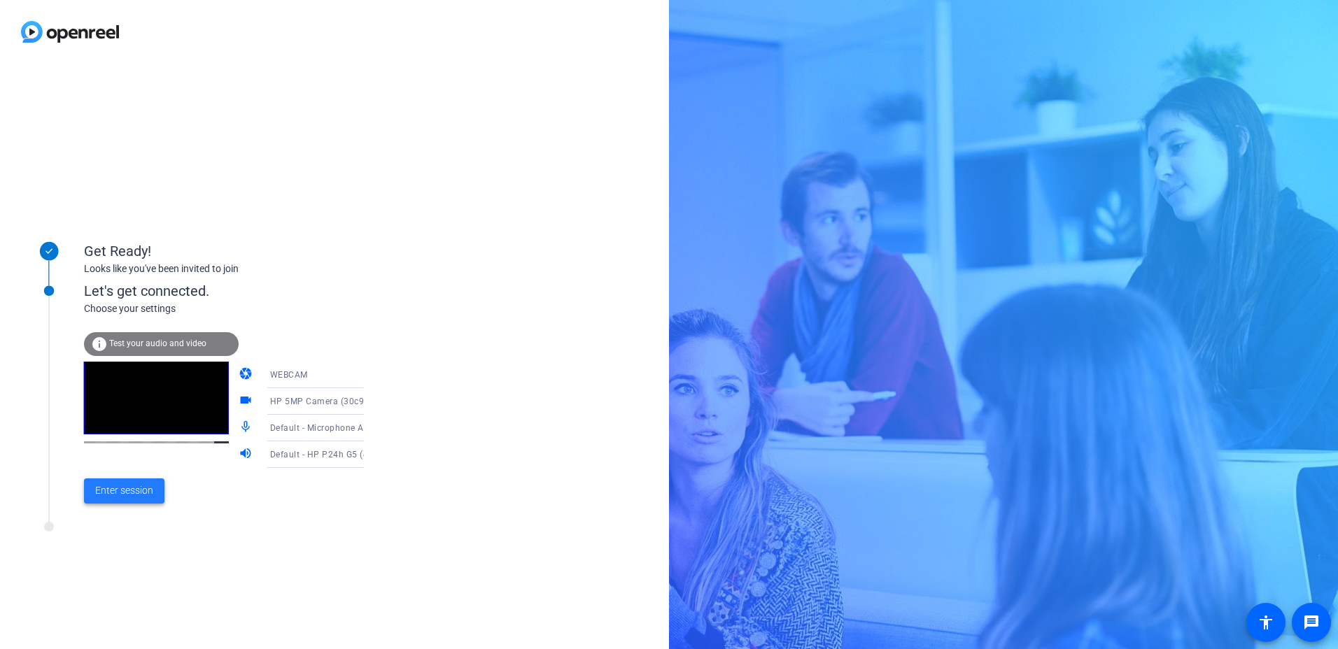
click at [112, 487] on span "Enter session" at bounding box center [124, 491] width 58 height 15
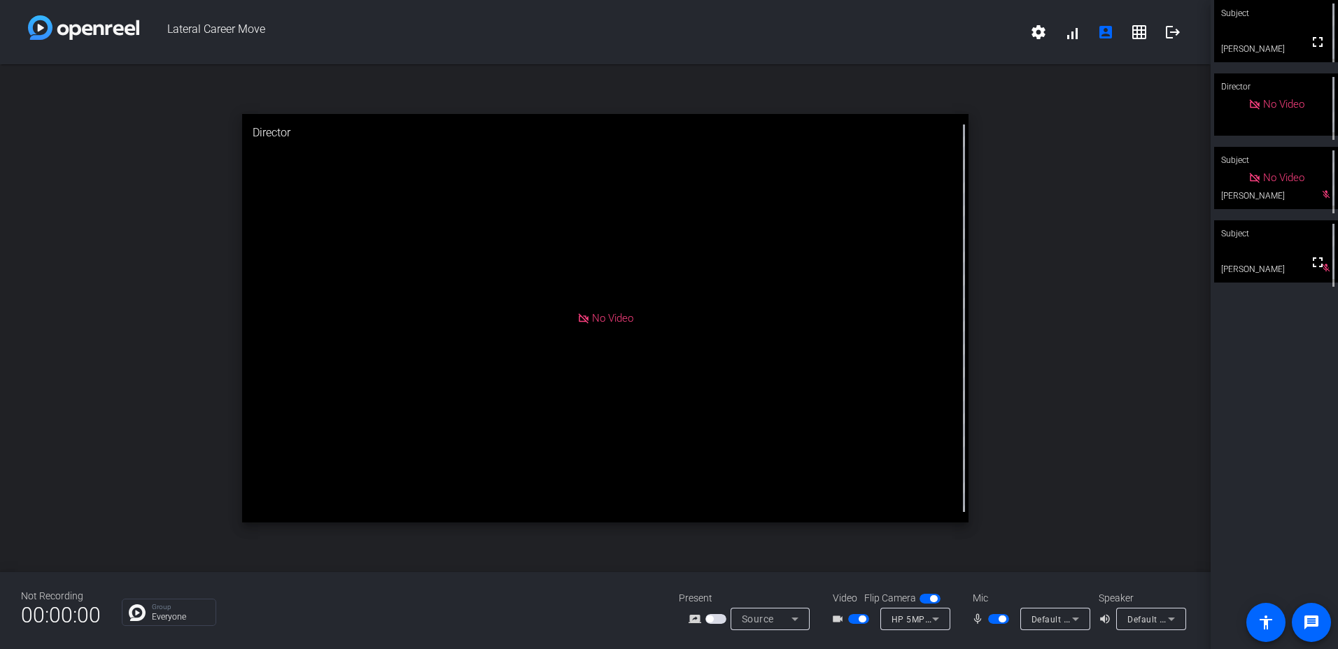
click at [944, 621] on div "HP 5MP Camera (30c9:0040)" at bounding box center [915, 619] width 70 height 22
click at [859, 618] on div at bounding box center [669, 324] width 1338 height 649
click at [857, 621] on span "button" at bounding box center [858, 619] width 21 height 10
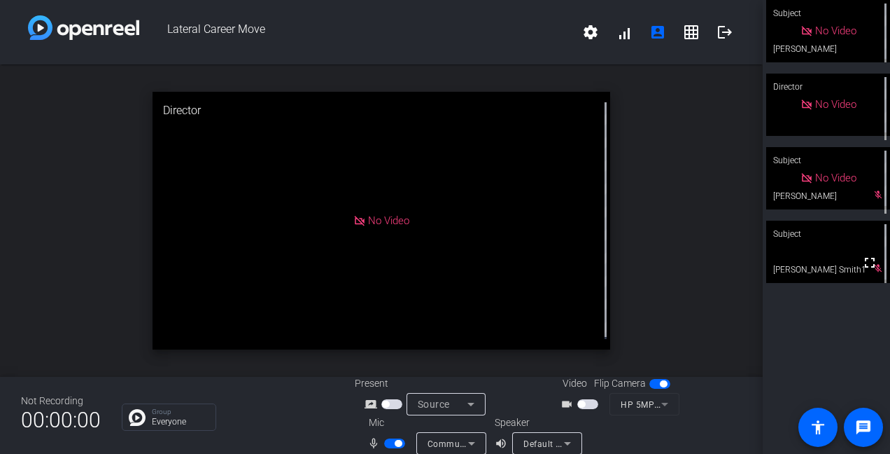
click at [470, 441] on icon at bounding box center [471, 443] width 17 height 17
